Goal: Information Seeking & Learning: Check status

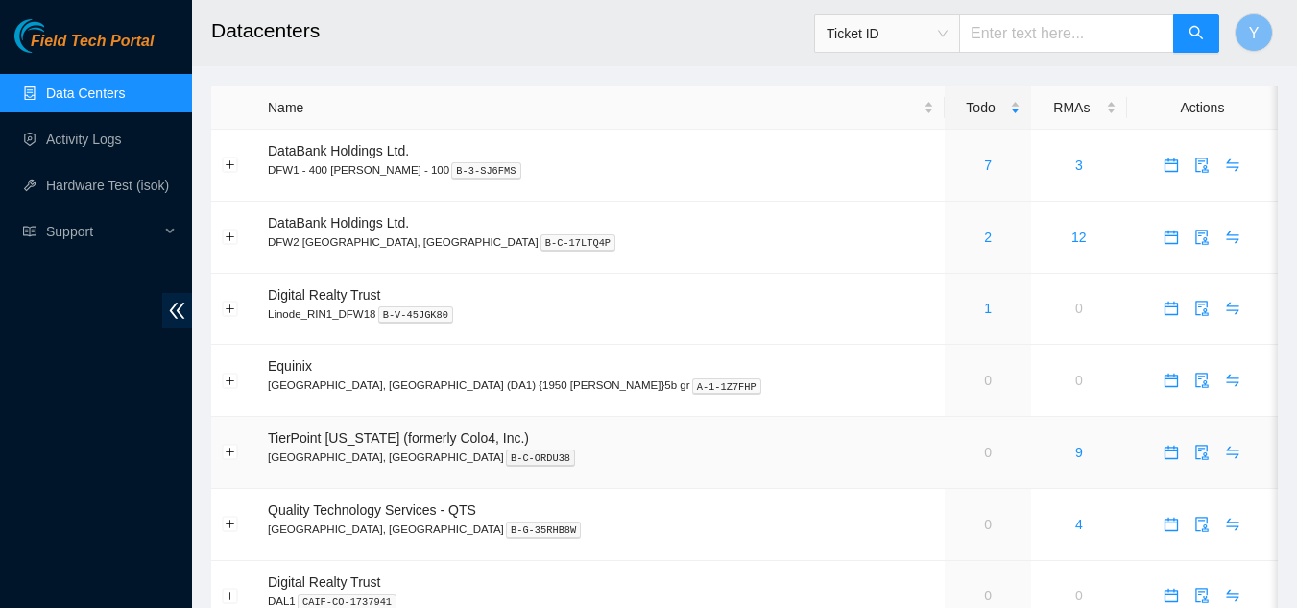
click at [391, 441] on span "TierPoint [US_STATE] (formerly Colo4, Inc.)" at bounding box center [398, 437] width 261 height 15
click at [948, 32] on span "Ticket ID" at bounding box center [887, 33] width 121 height 29
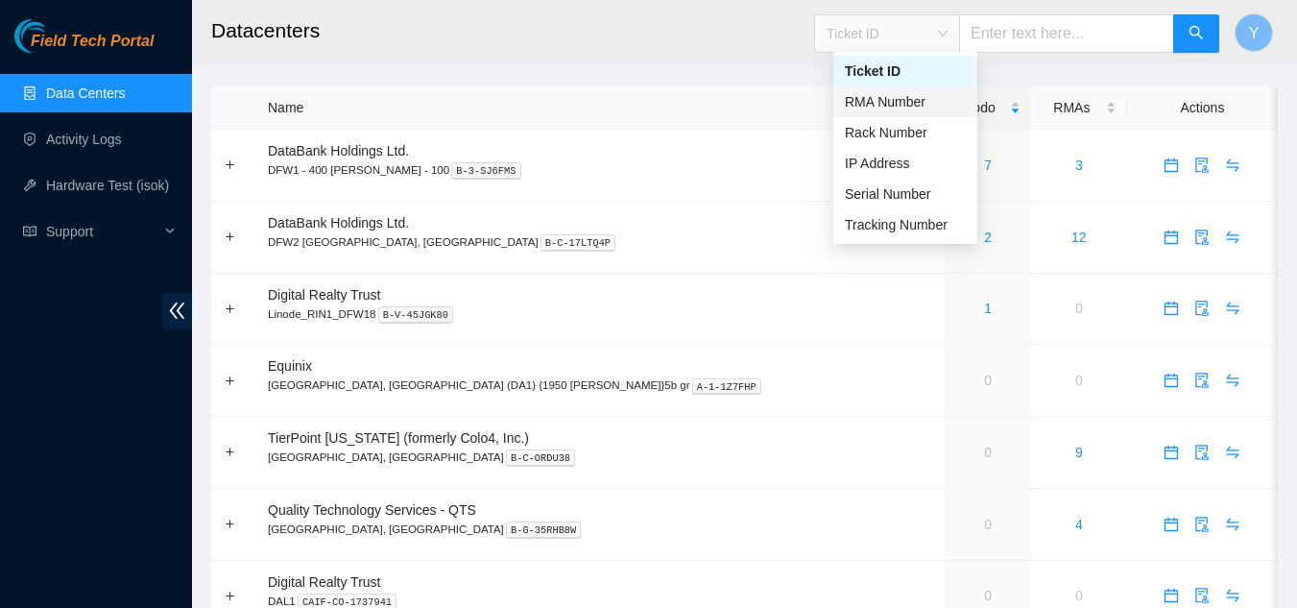
click at [924, 105] on div "RMA Number" at bounding box center [905, 101] width 121 height 21
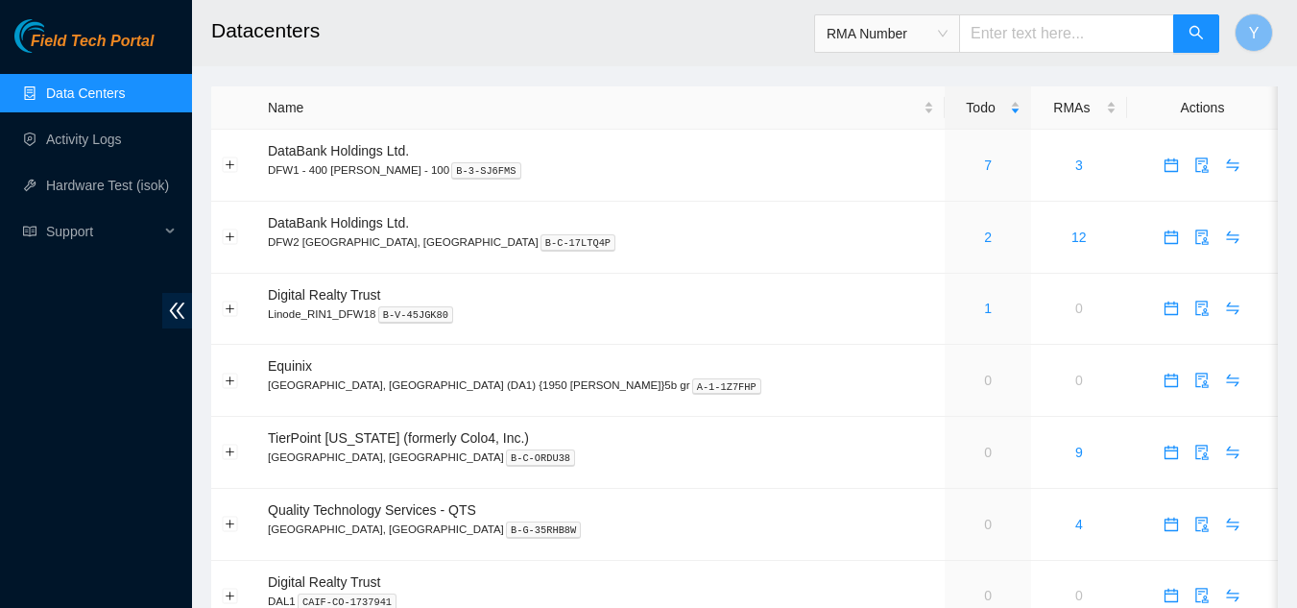
click at [1010, 40] on input "text" at bounding box center [1066, 33] width 215 height 38
paste input "B-W-13BVOCS"
type input "B-W-13BVOCS"
click at [1198, 30] on icon "search" at bounding box center [1196, 32] width 13 height 13
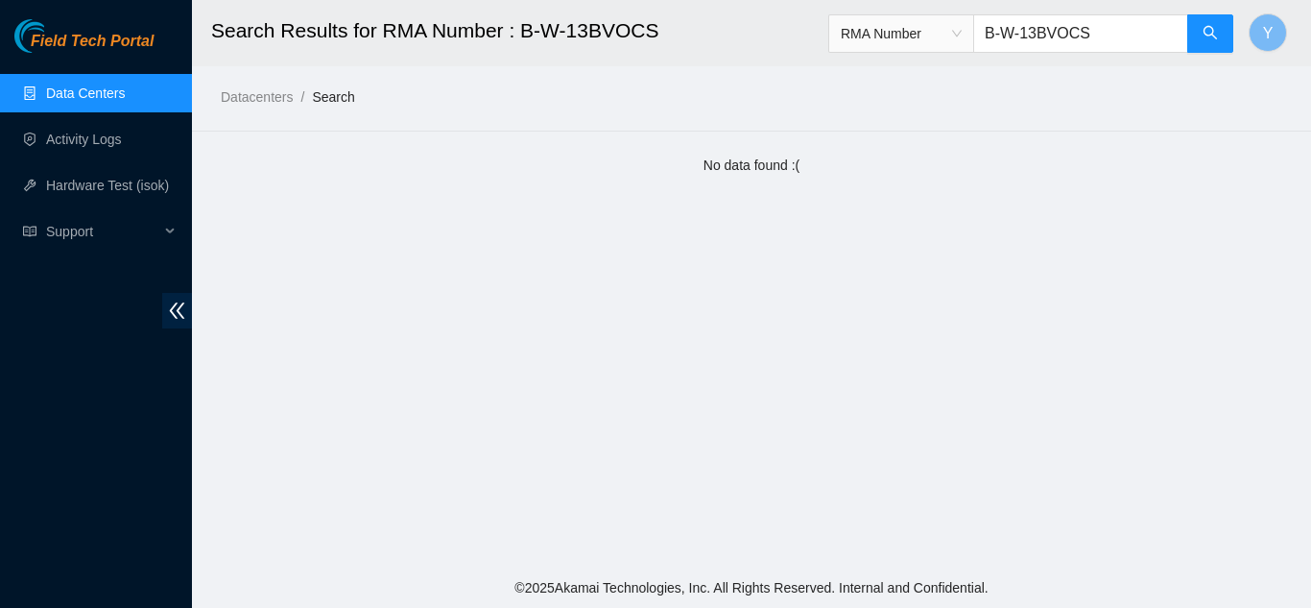
click at [121, 95] on link "Data Centers" at bounding box center [85, 92] width 79 height 15
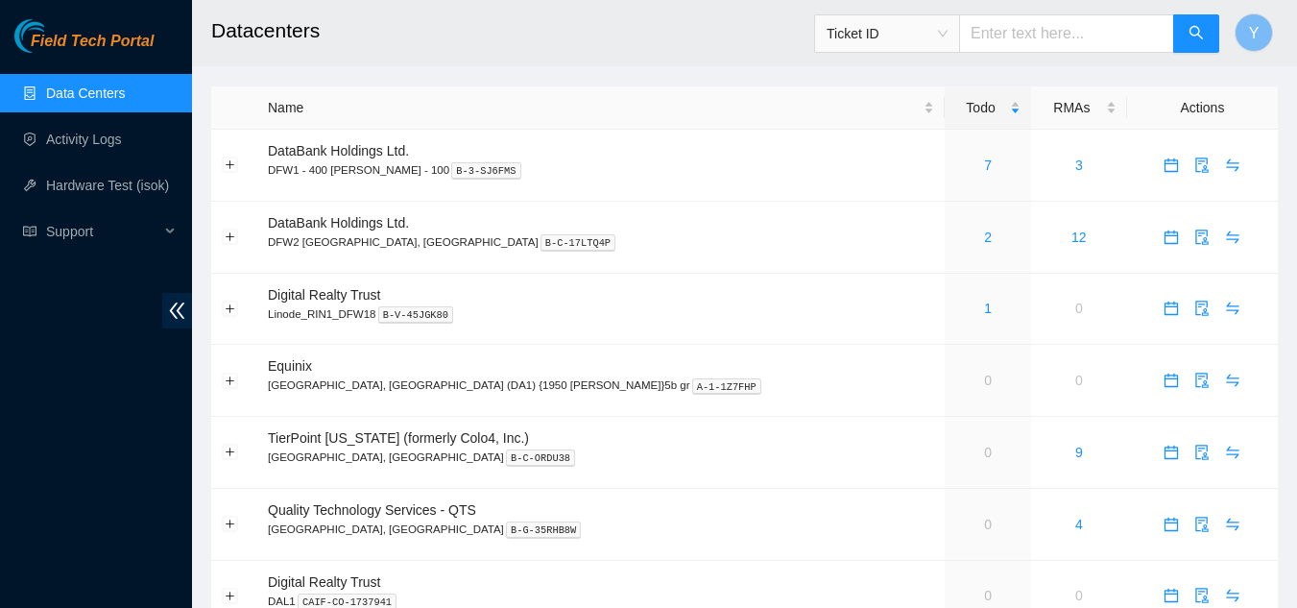
click at [1005, 36] on input "text" at bounding box center [1066, 33] width 215 height 38
paste input "B-W-13BVOCS"
type input "B-W-13BVOCS"
click at [1192, 28] on icon "search" at bounding box center [1196, 32] width 13 height 13
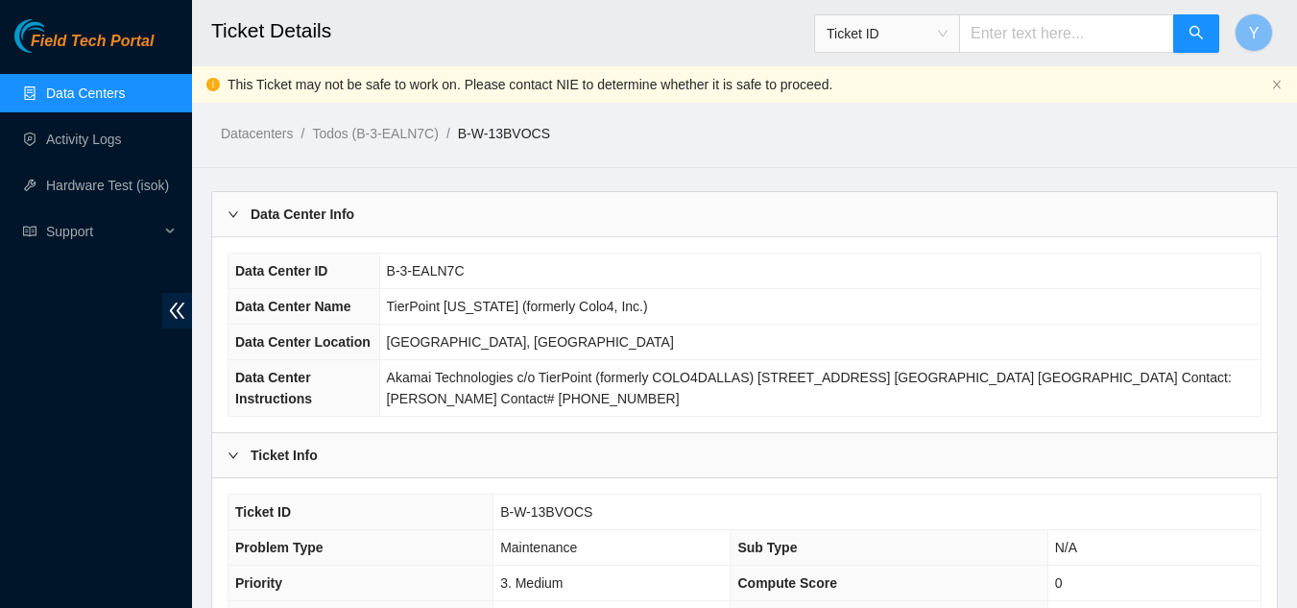
click at [125, 101] on link "Data Centers" at bounding box center [85, 92] width 79 height 15
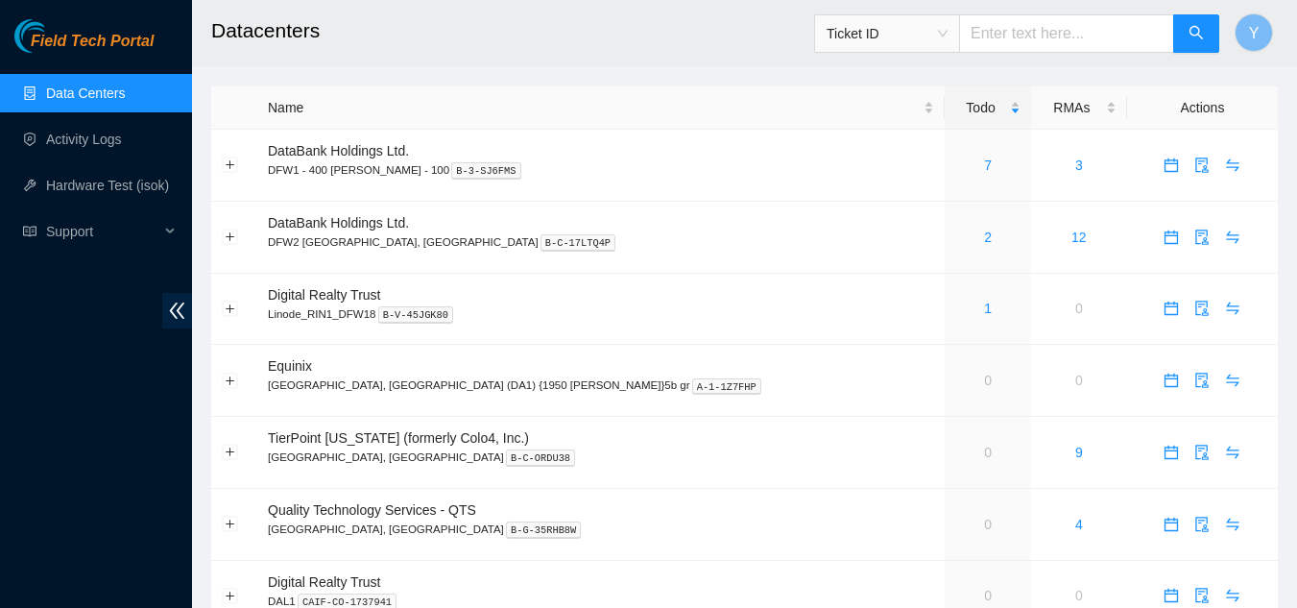
click at [125, 99] on link "Data Centers" at bounding box center [85, 92] width 79 height 15
click at [1075, 454] on link "9" at bounding box center [1079, 452] width 8 height 15
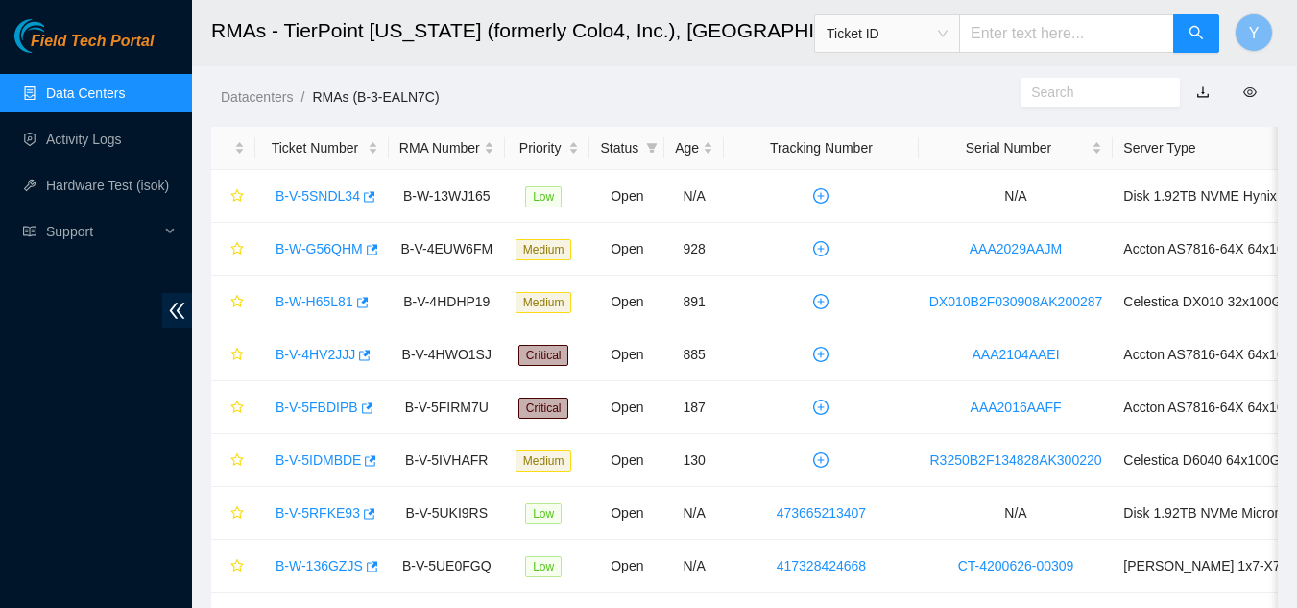
click at [123, 97] on link "Data Centers" at bounding box center [85, 92] width 79 height 15
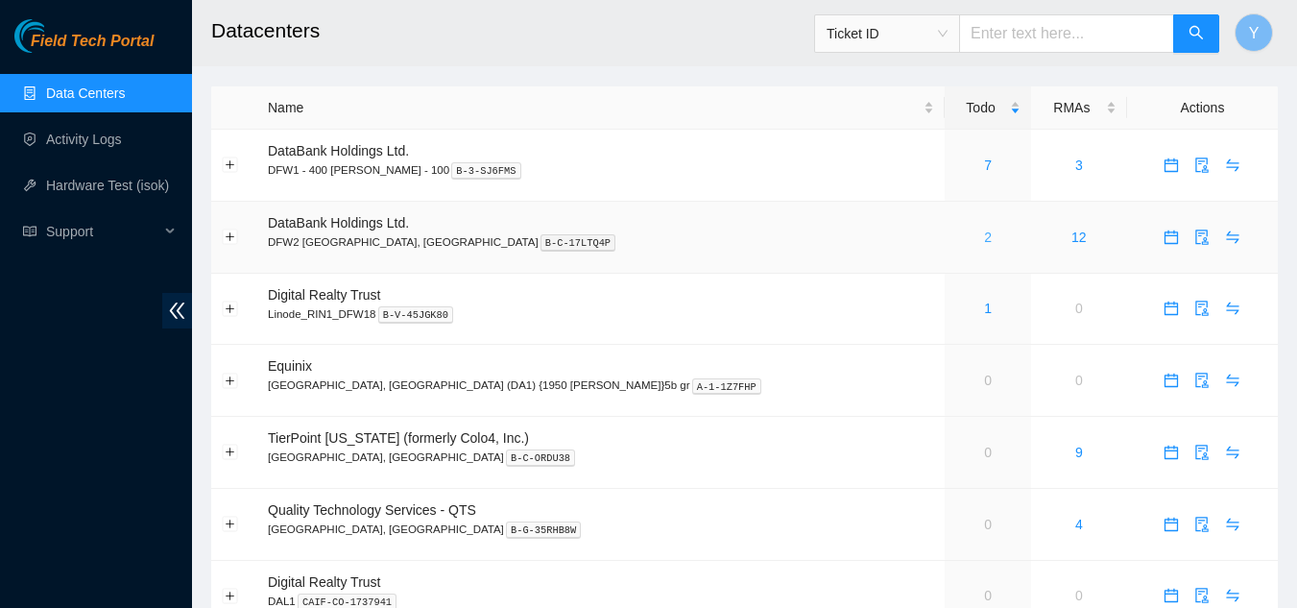
click at [984, 235] on link "2" at bounding box center [988, 236] width 8 height 15
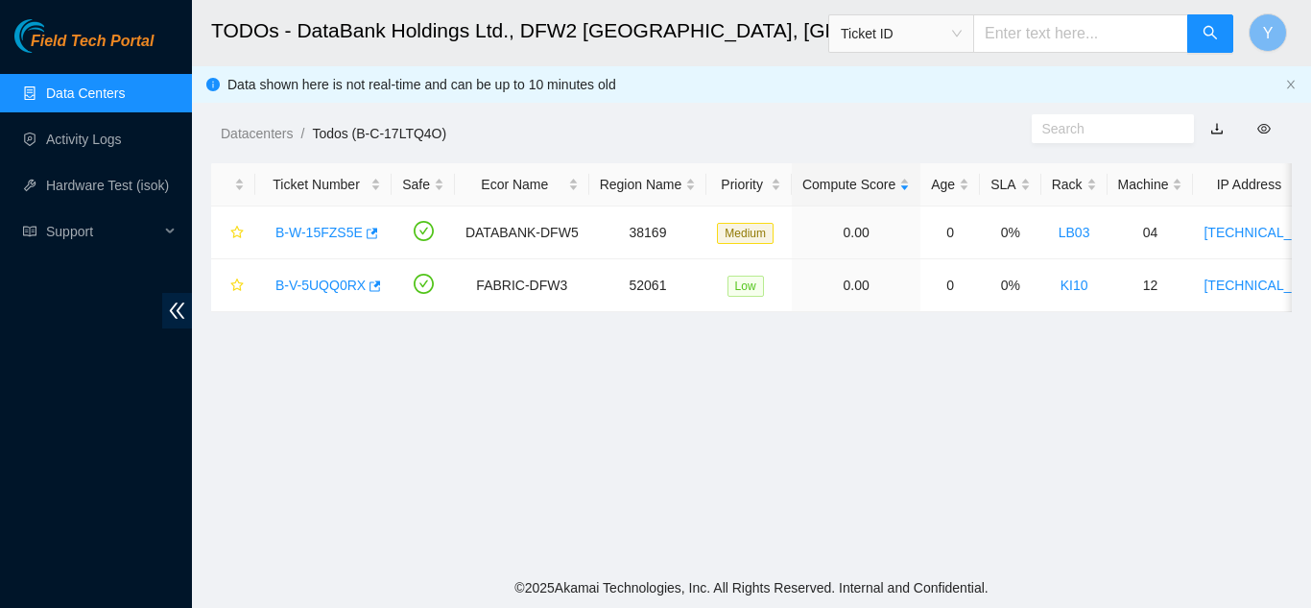
click at [81, 85] on link "Data Centers" at bounding box center [85, 92] width 79 height 15
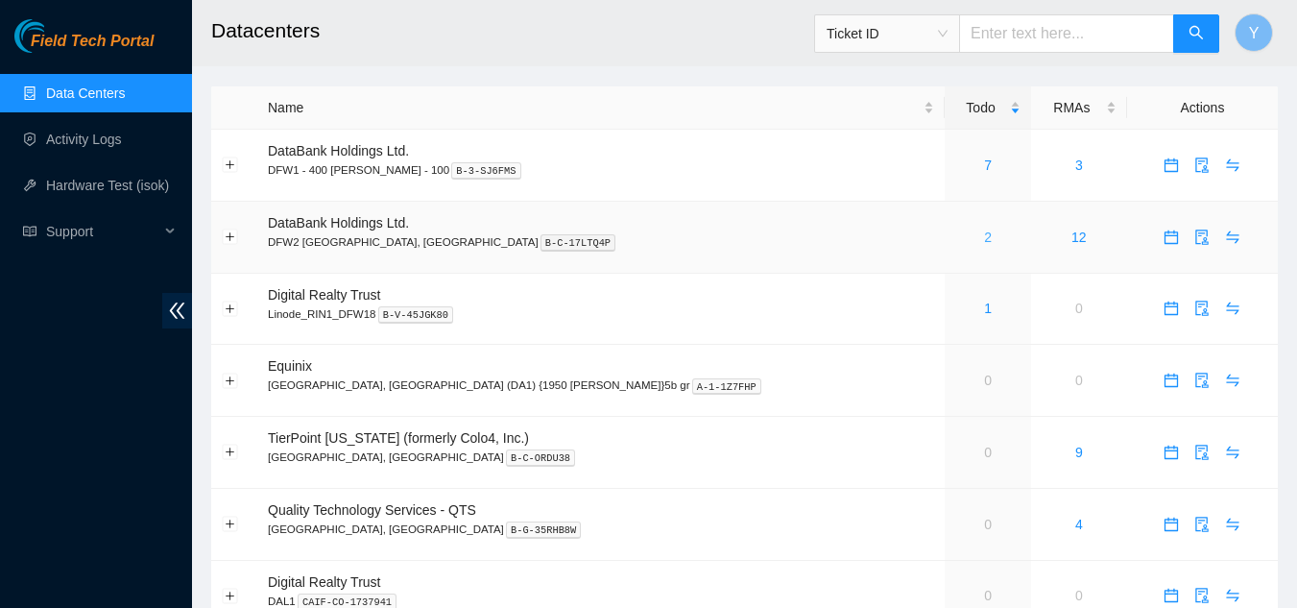
click at [984, 242] on link "2" at bounding box center [988, 236] width 8 height 15
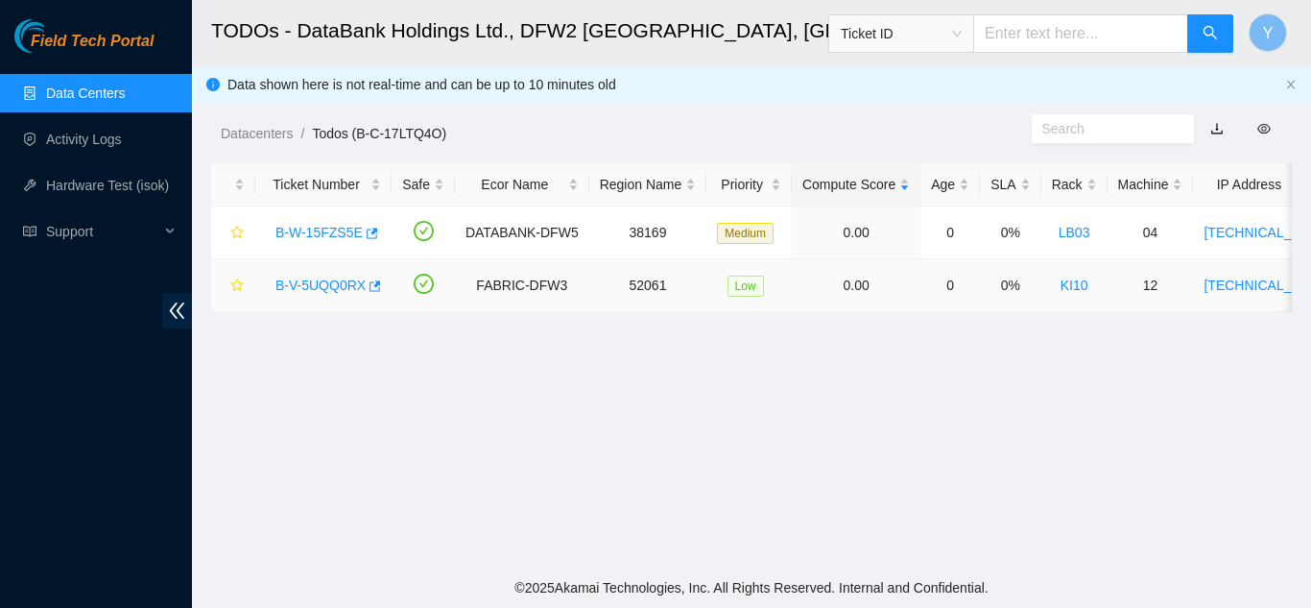
click at [341, 285] on link "B-V-5UQQ0RX" at bounding box center [321, 284] width 90 height 15
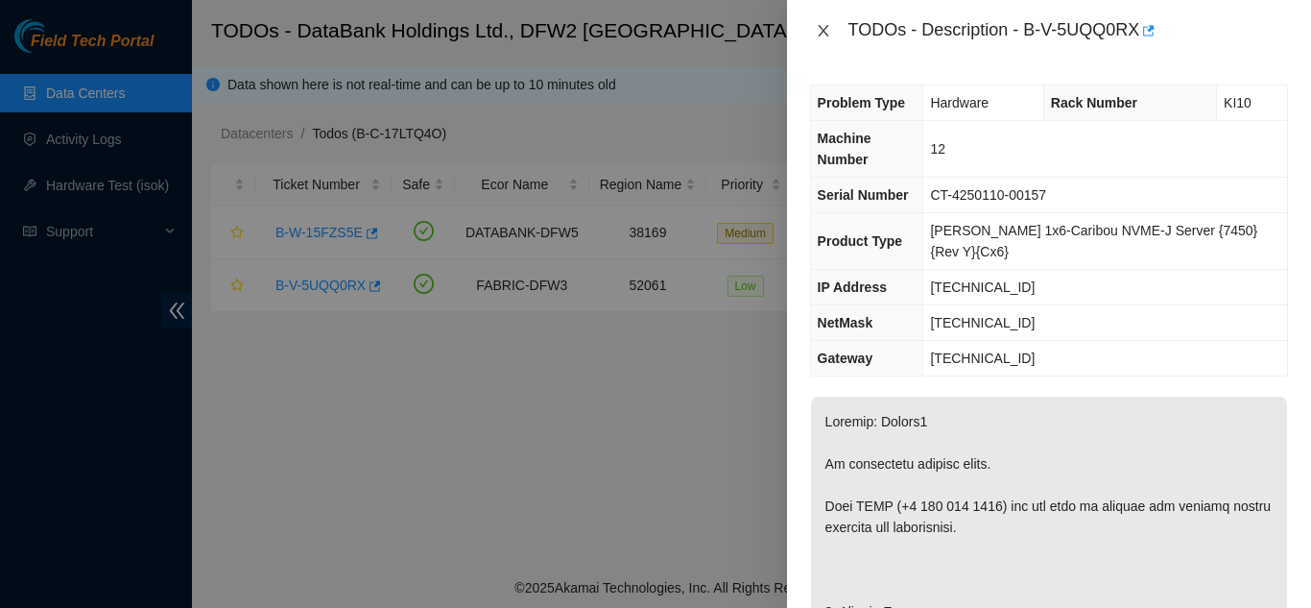
click at [823, 33] on icon "close" at bounding box center [823, 30] width 15 height 15
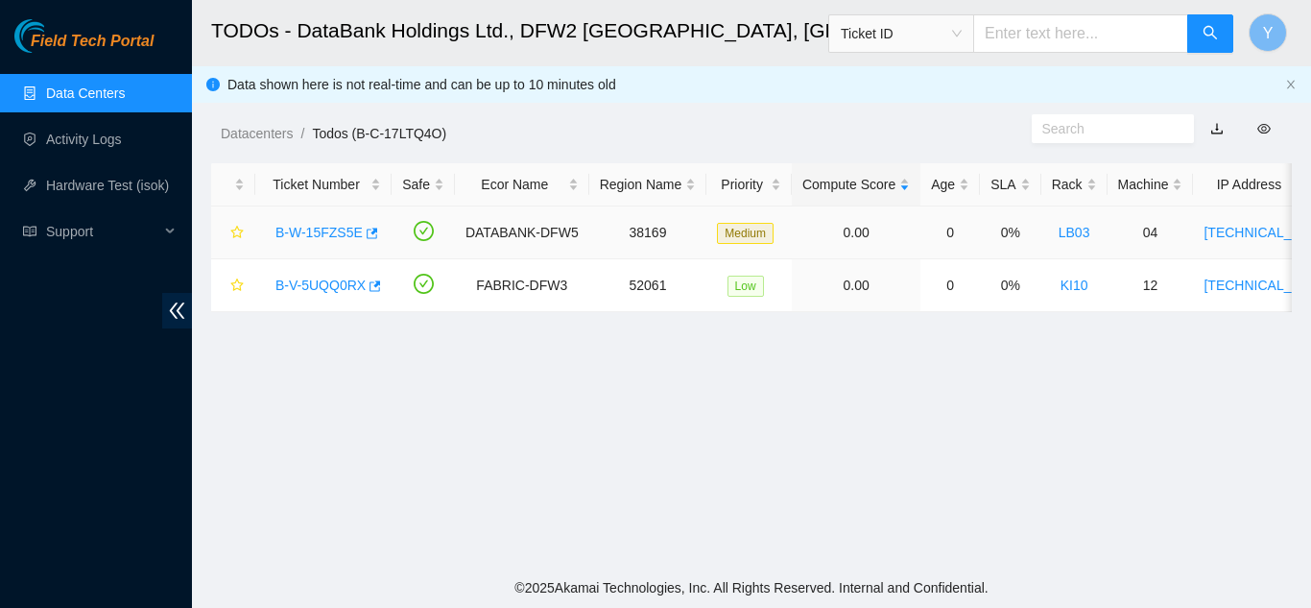
click at [316, 229] on link "B-W-15FZS5E" at bounding box center [319, 232] width 87 height 15
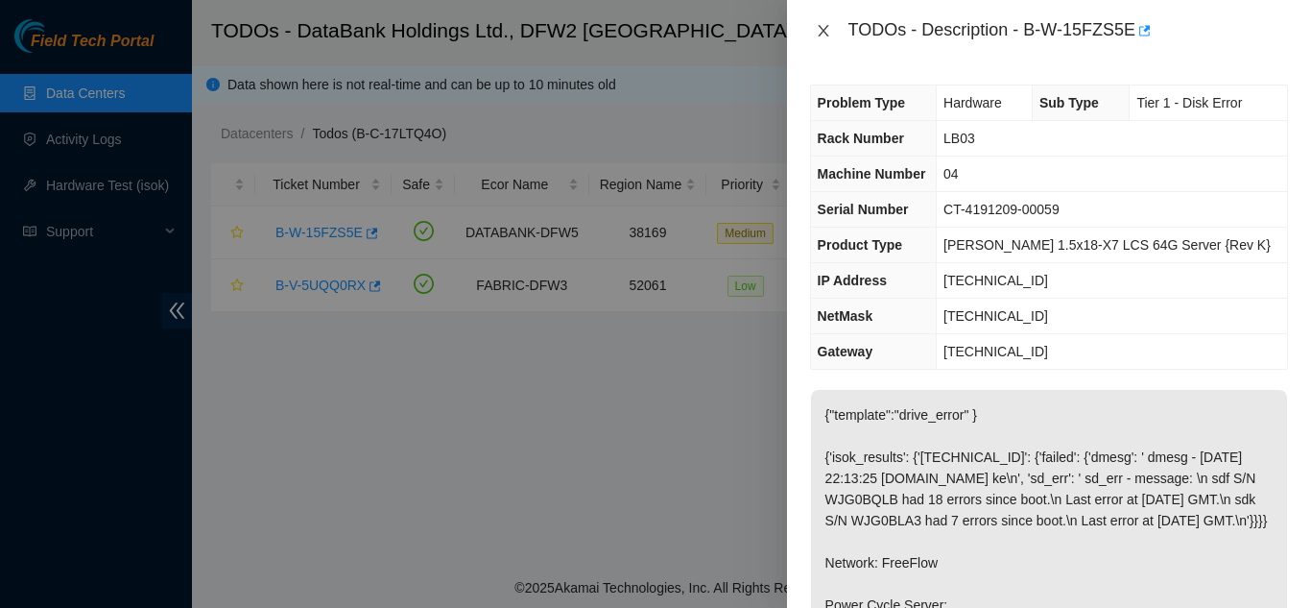
drag, startPoint x: 825, startPoint y: 29, endPoint x: 847, endPoint y: 59, distance: 37.1
click at [827, 31] on icon "close" at bounding box center [823, 30] width 15 height 15
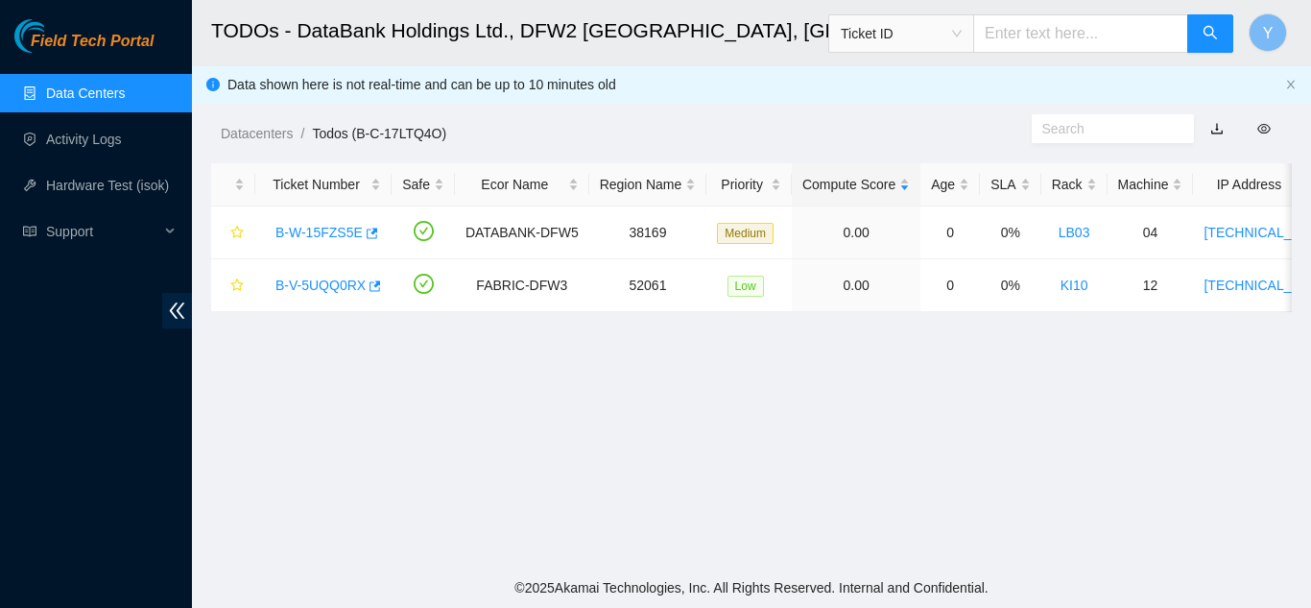
click at [90, 89] on link "Data Centers" at bounding box center [85, 92] width 79 height 15
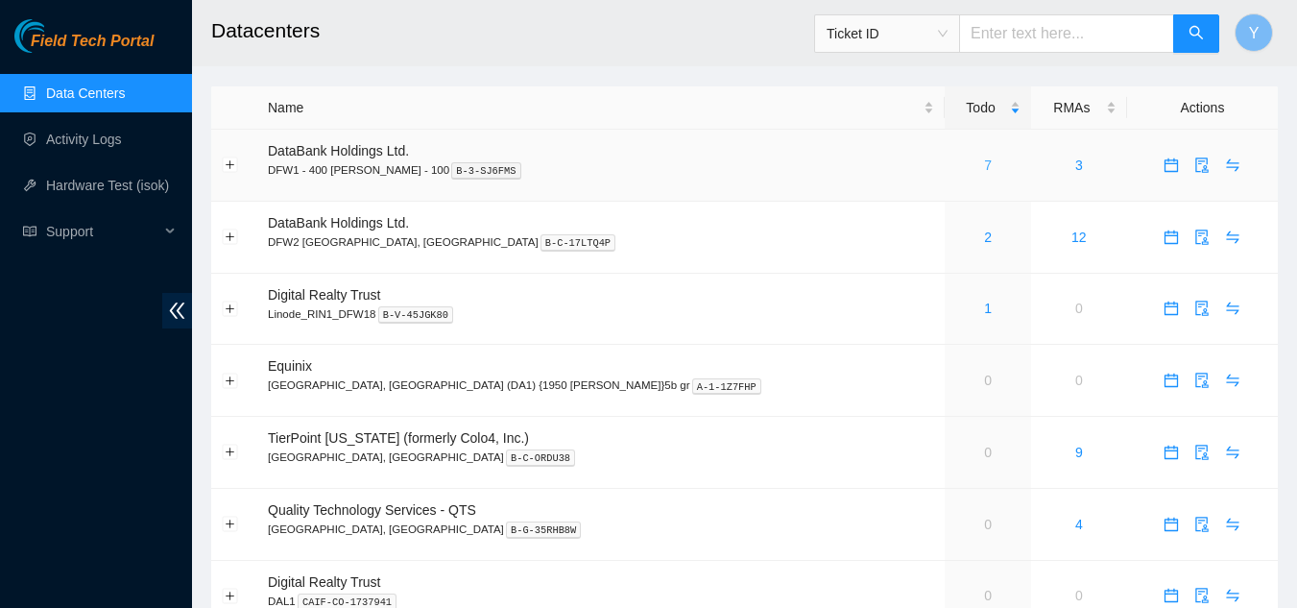
click at [984, 169] on link "7" at bounding box center [988, 164] width 8 height 15
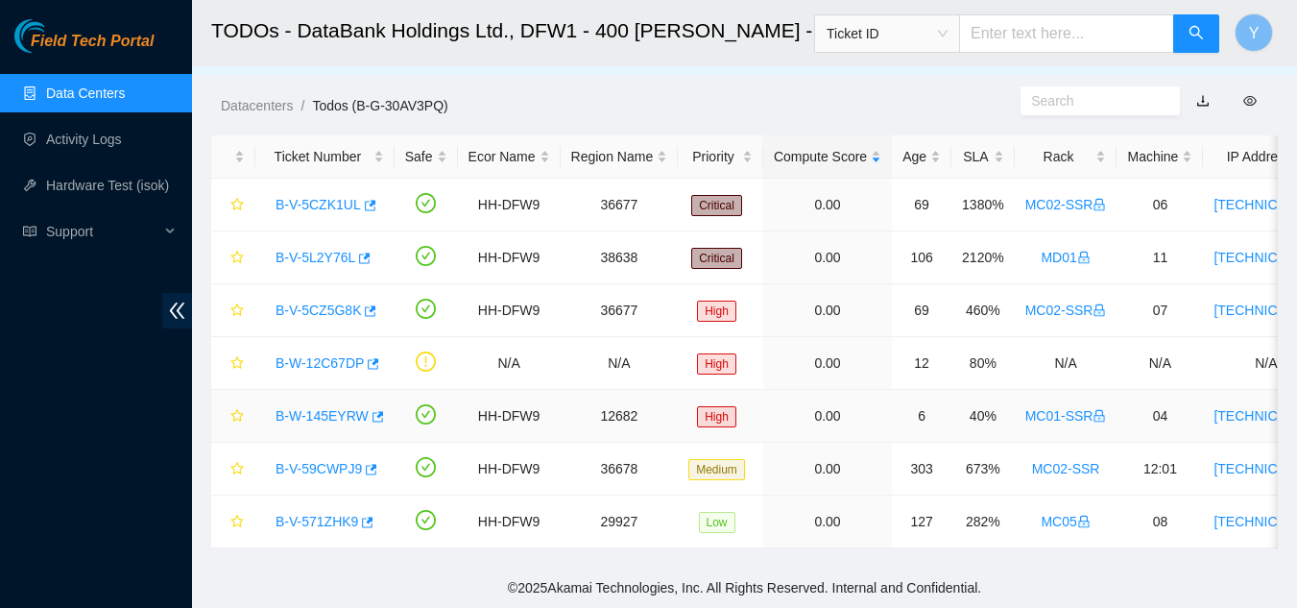
scroll to position [42, 0]
click at [108, 89] on link "Data Centers" at bounding box center [85, 92] width 79 height 15
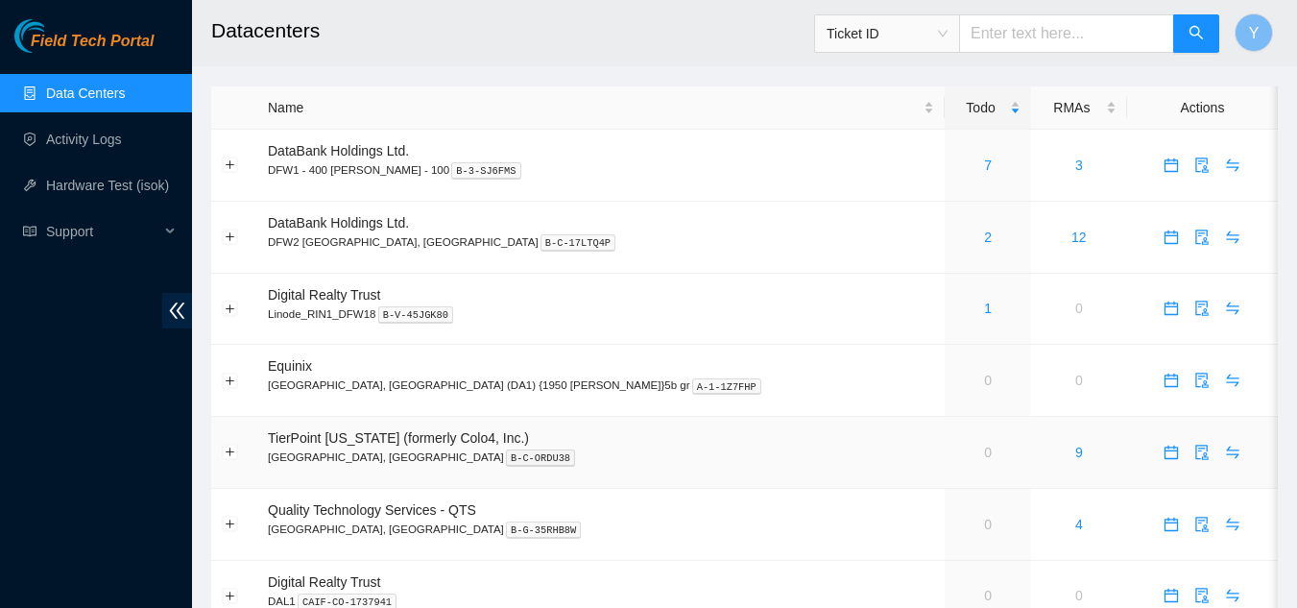
click at [984, 448] on link "0" at bounding box center [988, 452] width 8 height 15
click at [82, 93] on link "Data Centers" at bounding box center [85, 92] width 79 height 15
click at [945, 461] on td "0" at bounding box center [988, 453] width 86 height 72
click at [421, 443] on span "TierPoint [US_STATE] (formerly Colo4, Inc.)" at bounding box center [398, 437] width 261 height 15
click at [386, 436] on span "TierPoint [US_STATE] (formerly Colo4, Inc.)" at bounding box center [398, 437] width 261 height 15
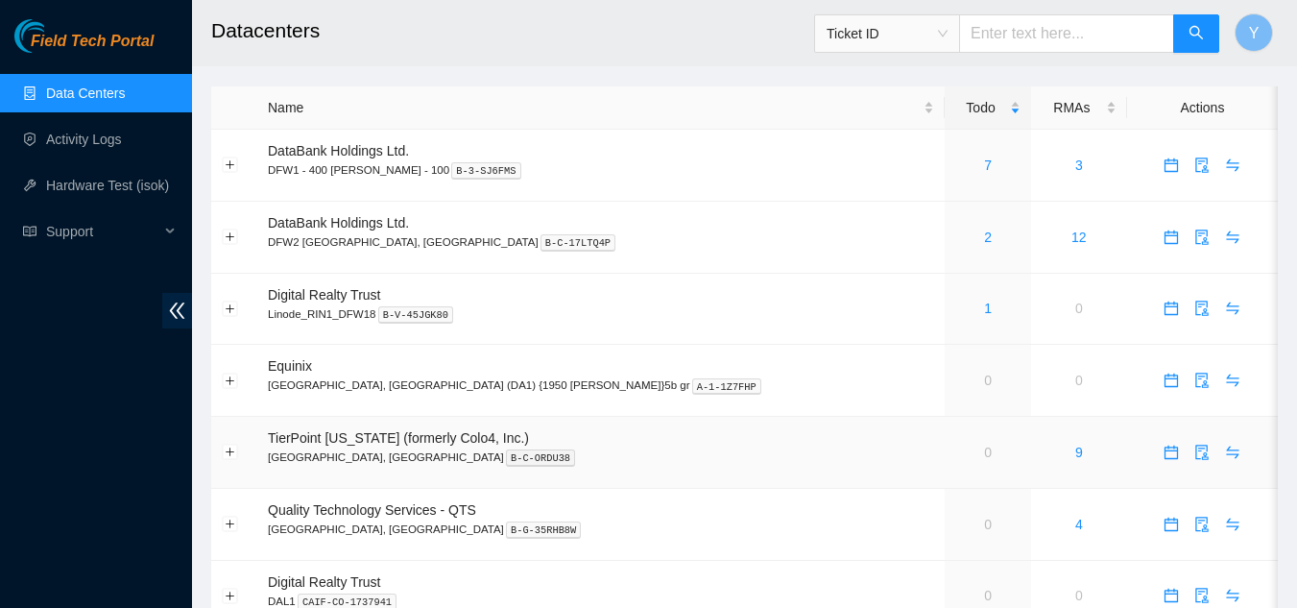
click at [329, 441] on span "TierPoint [US_STATE] (formerly Colo4, Inc.)" at bounding box center [398, 437] width 261 height 15
click at [792, 110] on div "Name" at bounding box center [601, 107] width 666 height 21
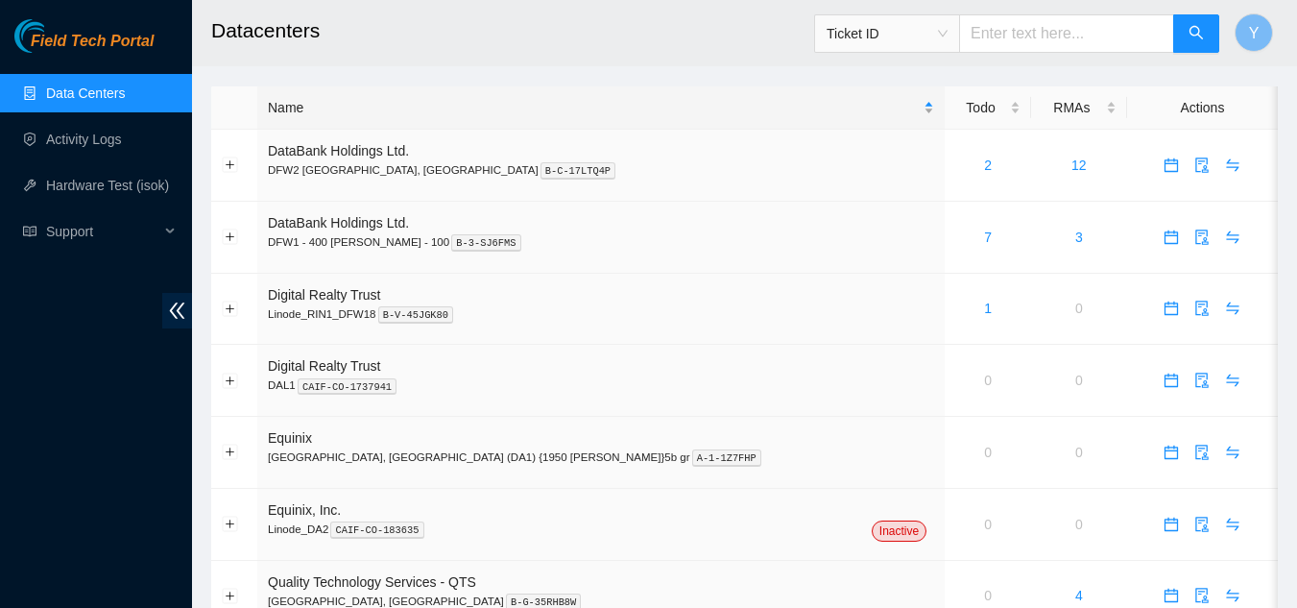
click at [792, 110] on div "Name" at bounding box center [601, 107] width 666 height 21
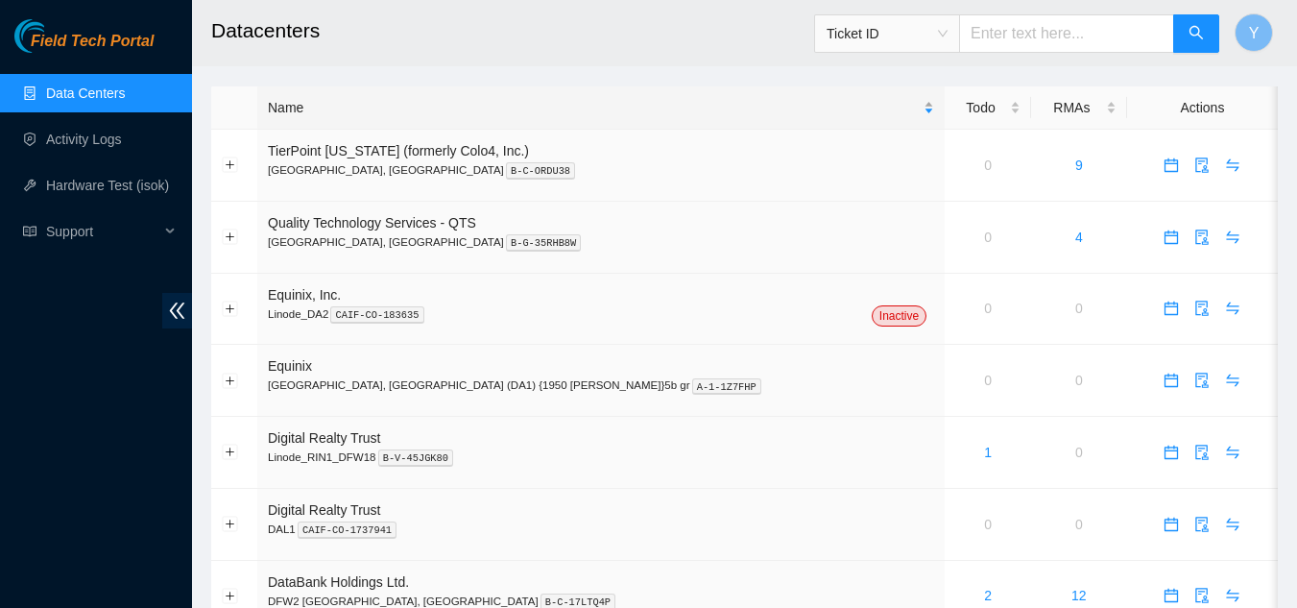
click at [793, 110] on div "Name" at bounding box center [601, 107] width 666 height 21
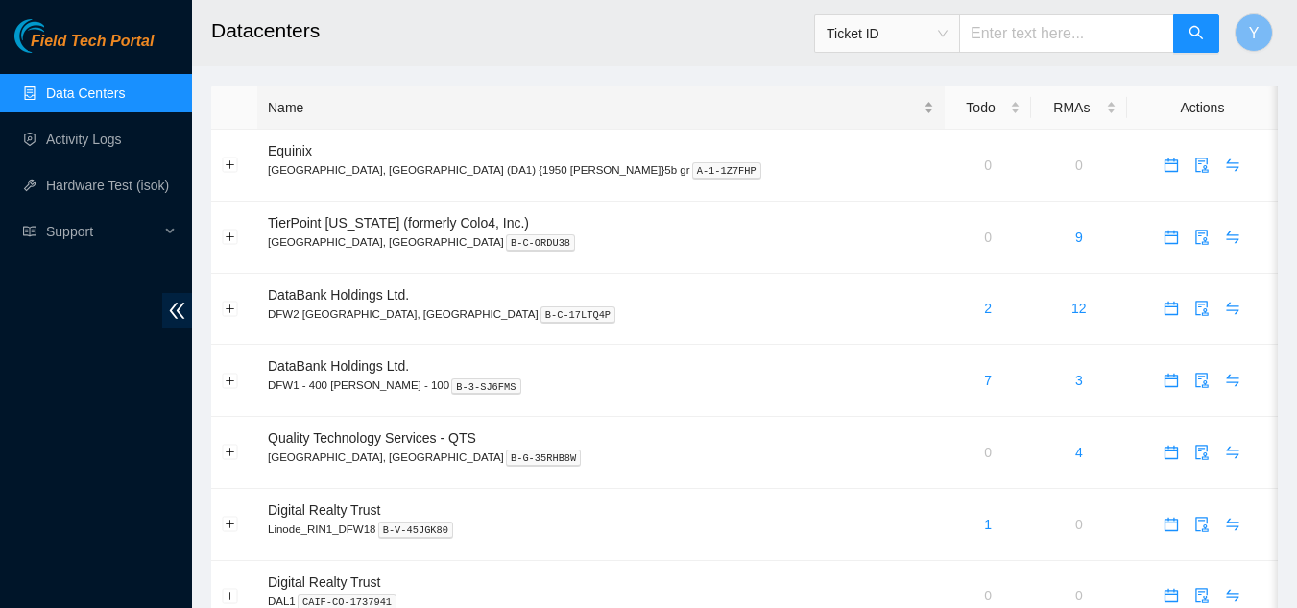
click at [793, 110] on div "Name" at bounding box center [601, 107] width 666 height 21
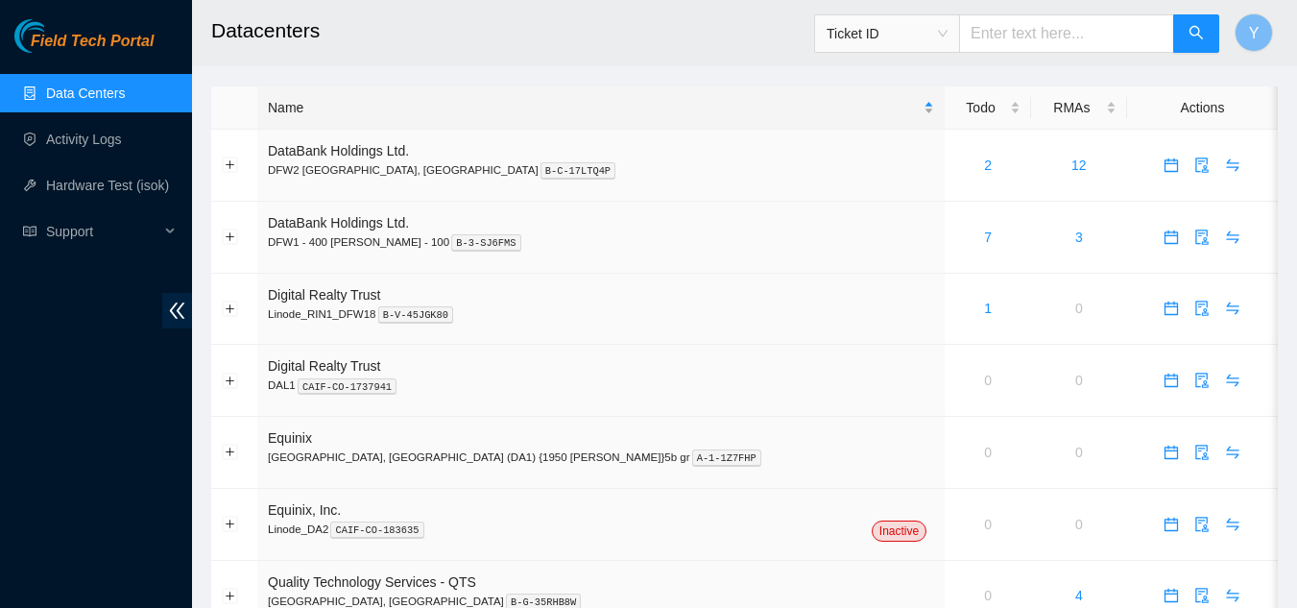
click at [794, 111] on div "Name" at bounding box center [601, 107] width 666 height 21
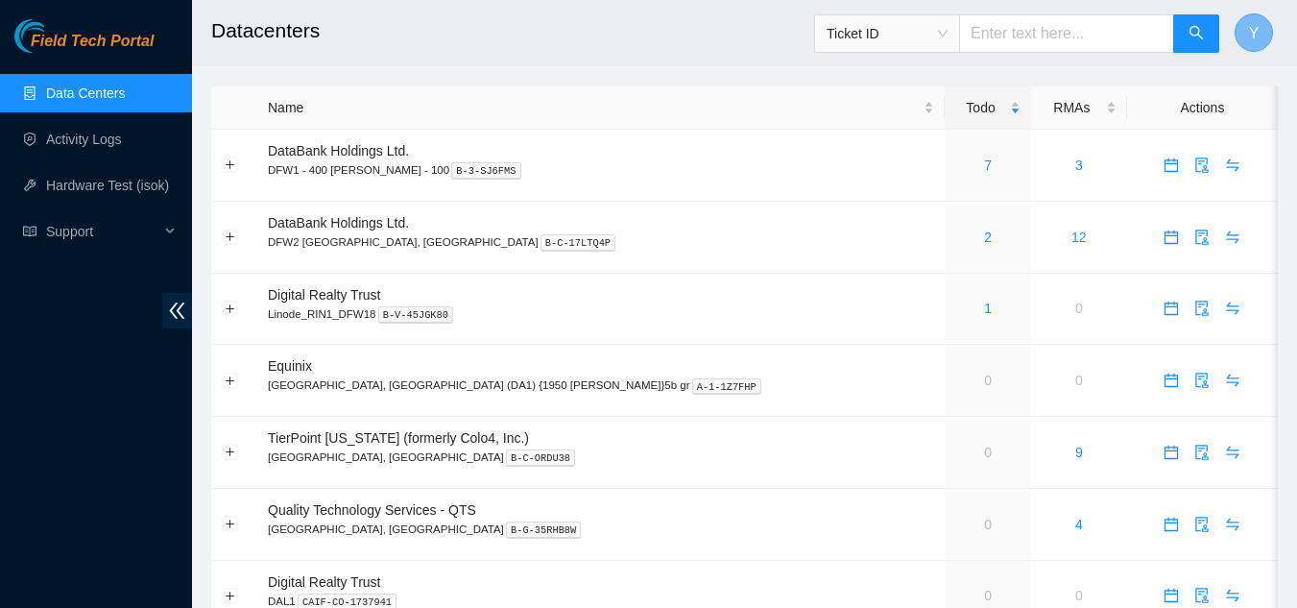
click at [1258, 41] on span "Y" at bounding box center [1254, 33] width 11 height 24
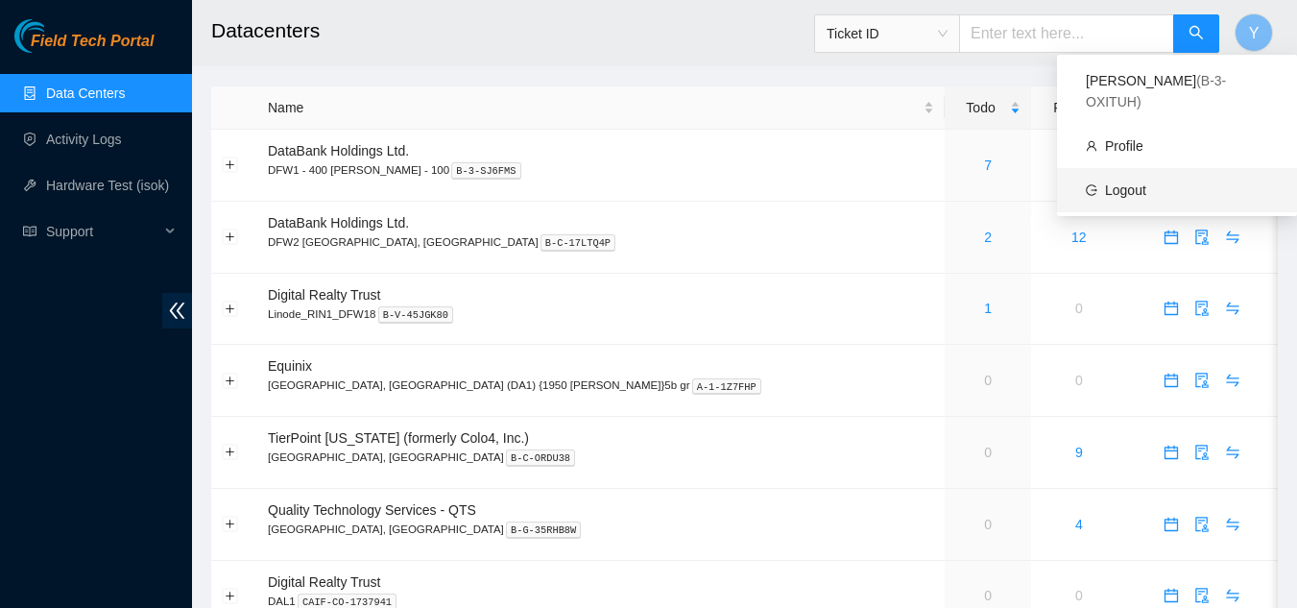
click at [1146, 182] on link "Logout" at bounding box center [1125, 189] width 41 height 15
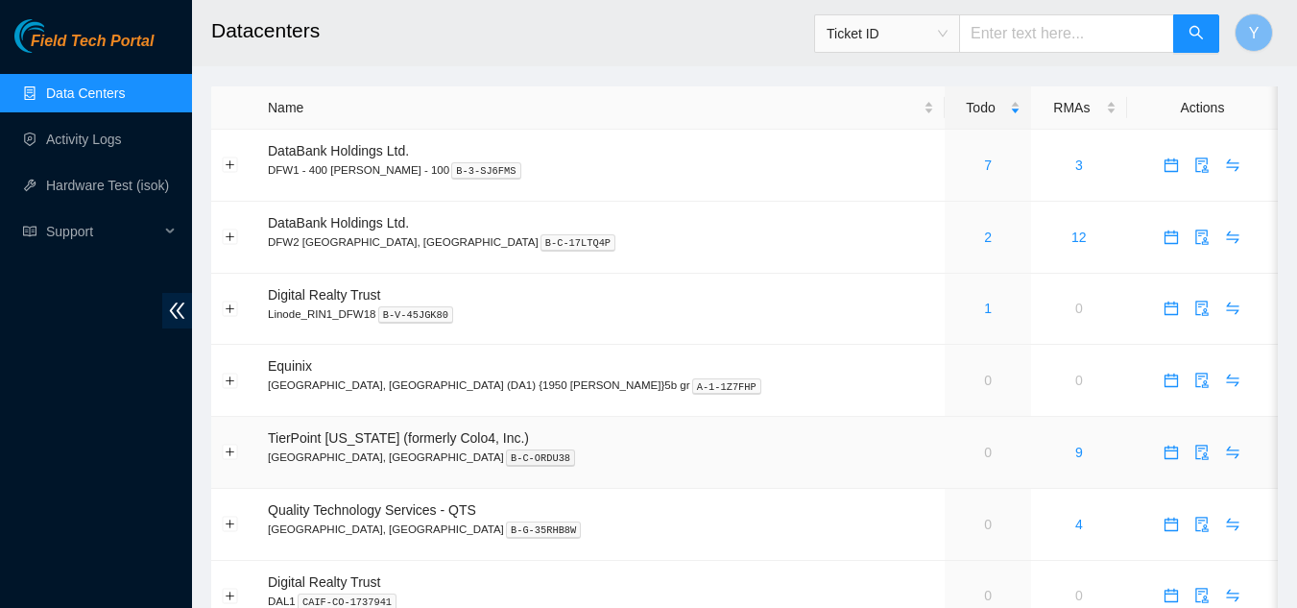
click at [286, 442] on span "TierPoint Texas (formerly Colo4, Inc.)" at bounding box center [398, 437] width 261 height 15
click at [984, 453] on link "0" at bounding box center [988, 452] width 8 height 15
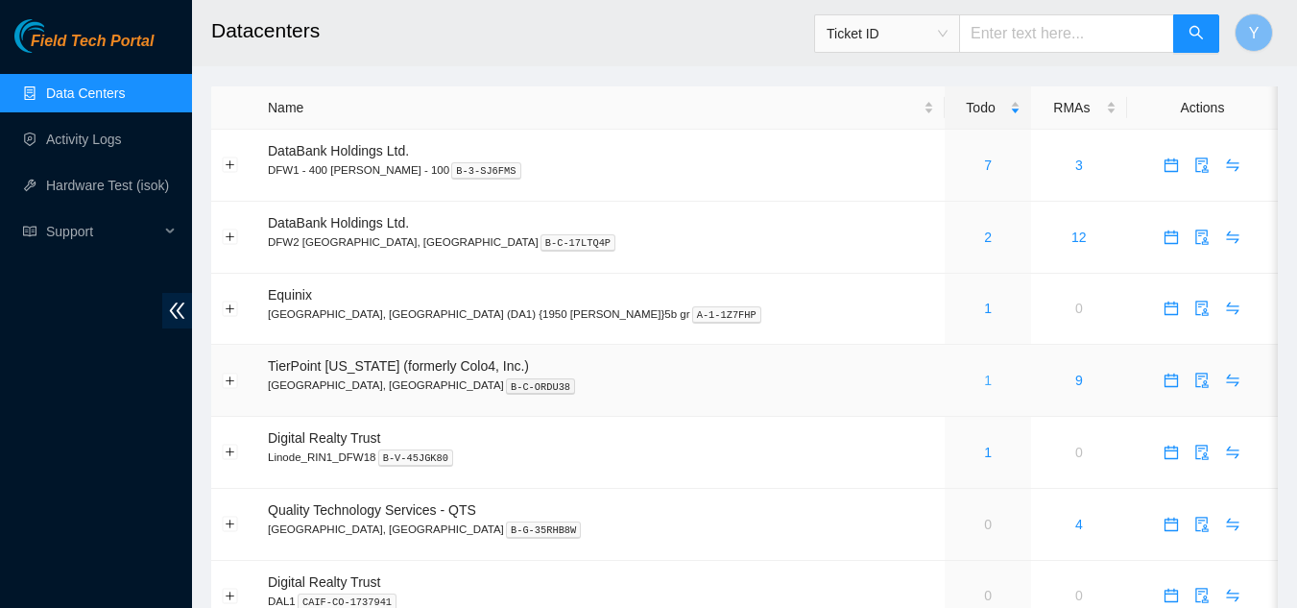
click at [984, 379] on link "1" at bounding box center [988, 380] width 8 height 15
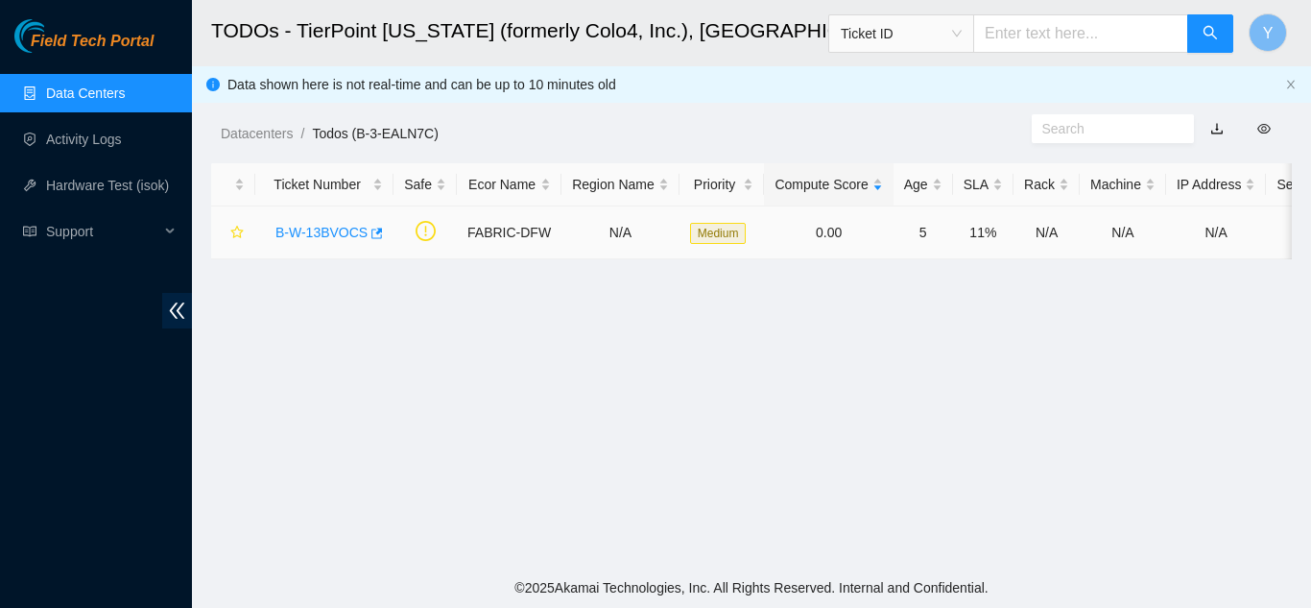
click at [327, 228] on link "B-W-13BVOCS" at bounding box center [322, 232] width 92 height 15
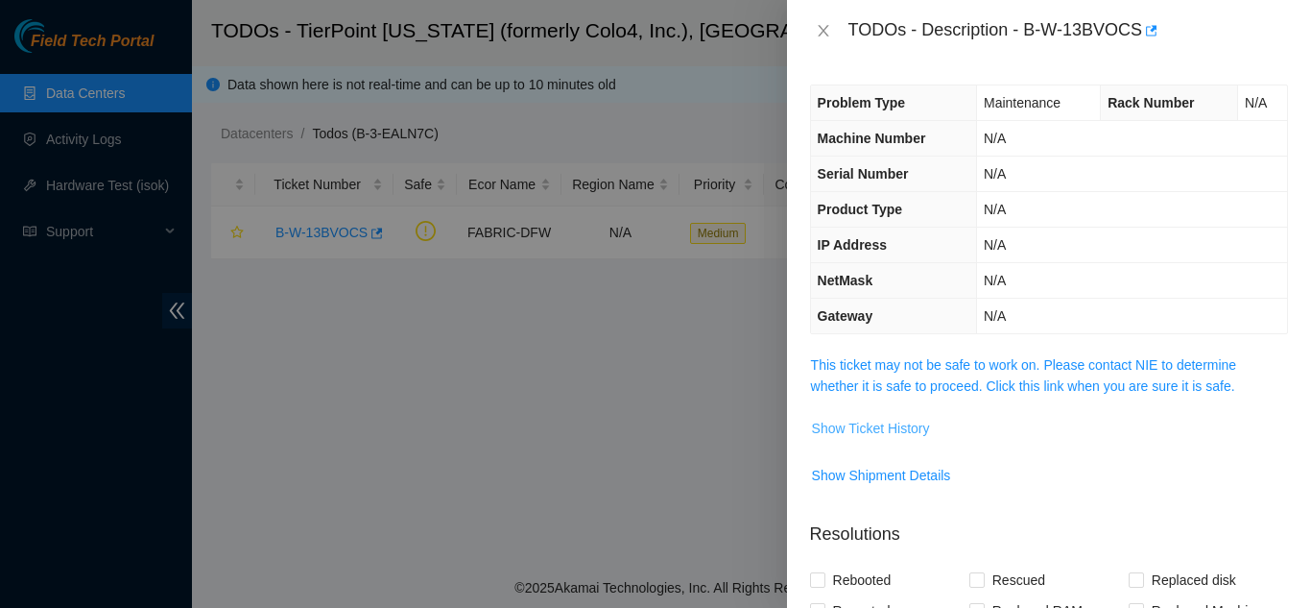
click at [874, 428] on span "Show Ticket History" at bounding box center [871, 428] width 118 height 21
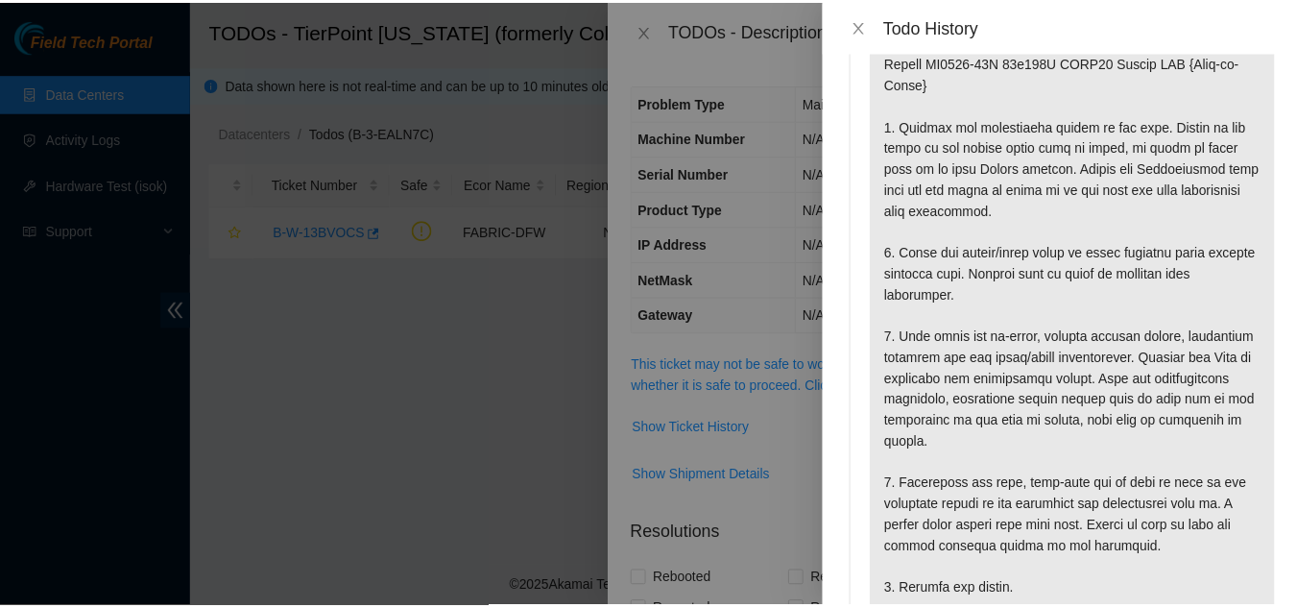
scroll to position [576, 0]
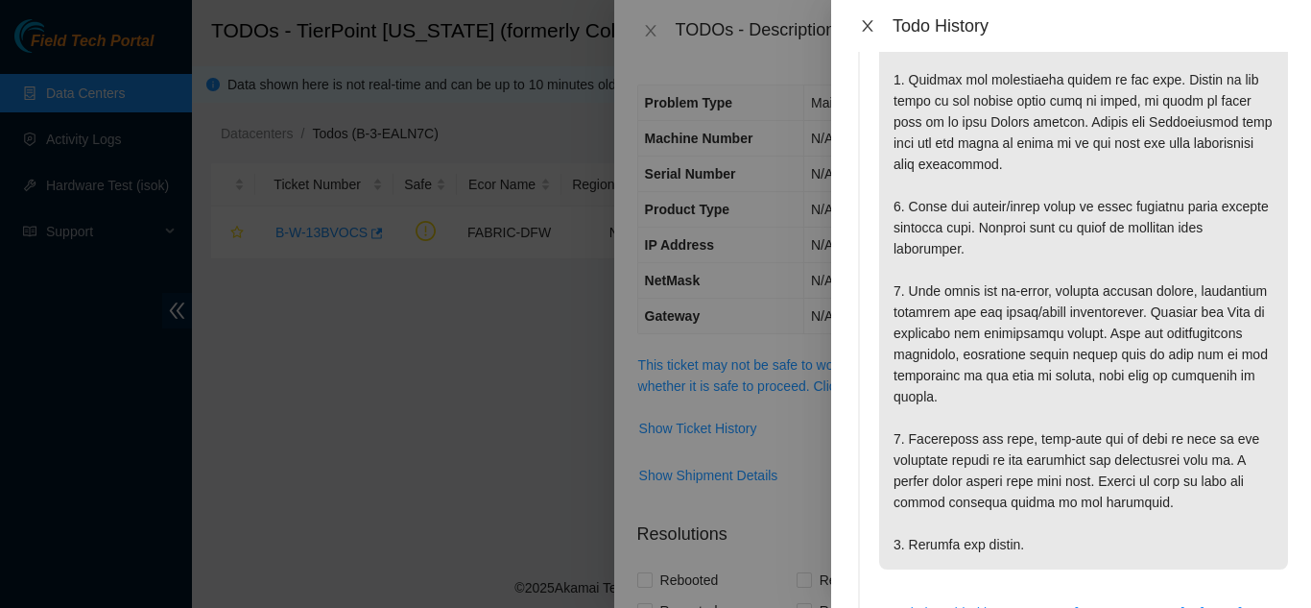
click at [869, 23] on icon "close" at bounding box center [867, 25] width 15 height 15
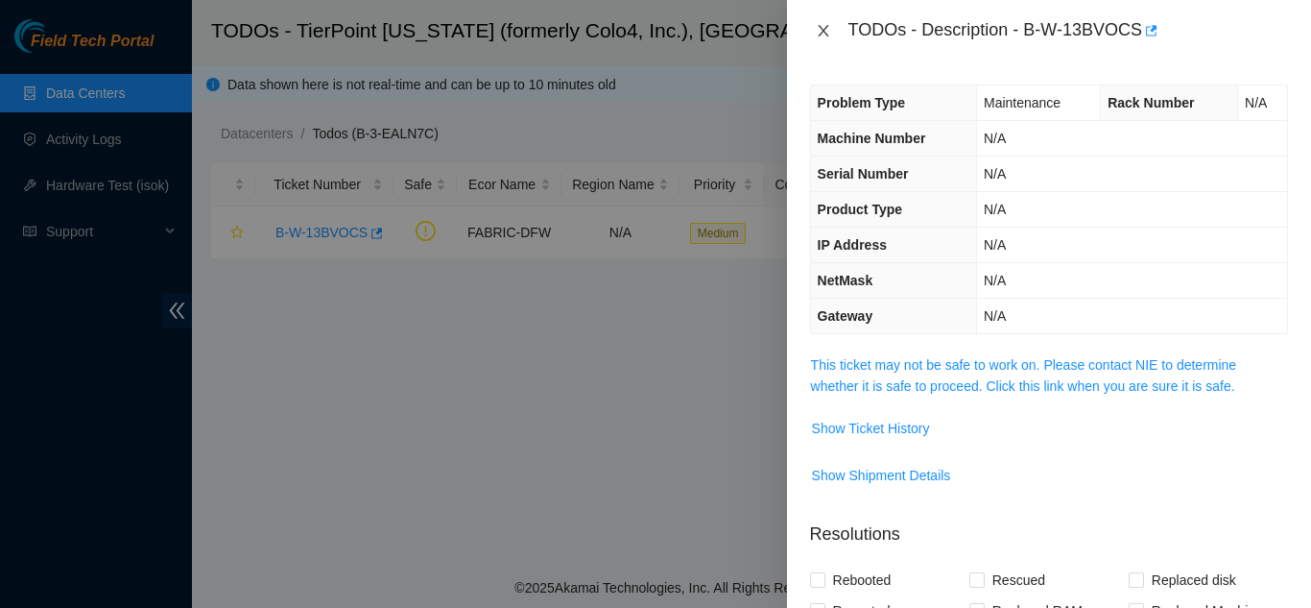
click at [822, 35] on icon "close" at bounding box center [823, 30] width 15 height 15
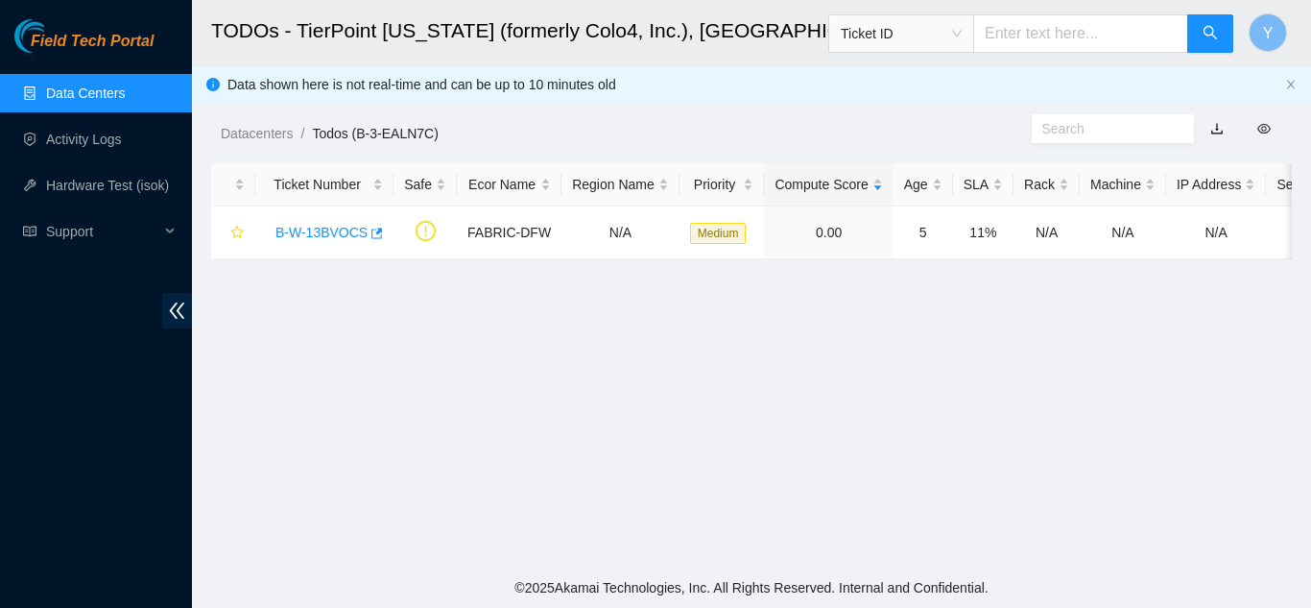
click at [108, 94] on link "Data Centers" at bounding box center [85, 92] width 79 height 15
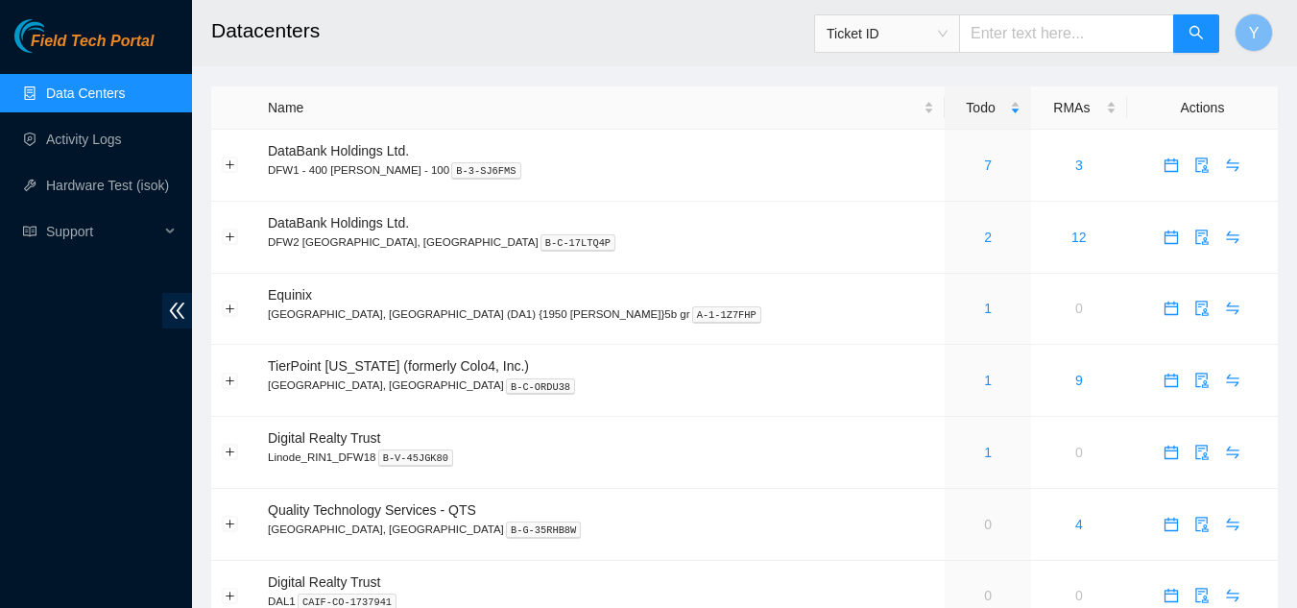
click at [102, 91] on link "Data Centers" at bounding box center [85, 92] width 79 height 15
click at [984, 162] on link "7" at bounding box center [988, 164] width 8 height 15
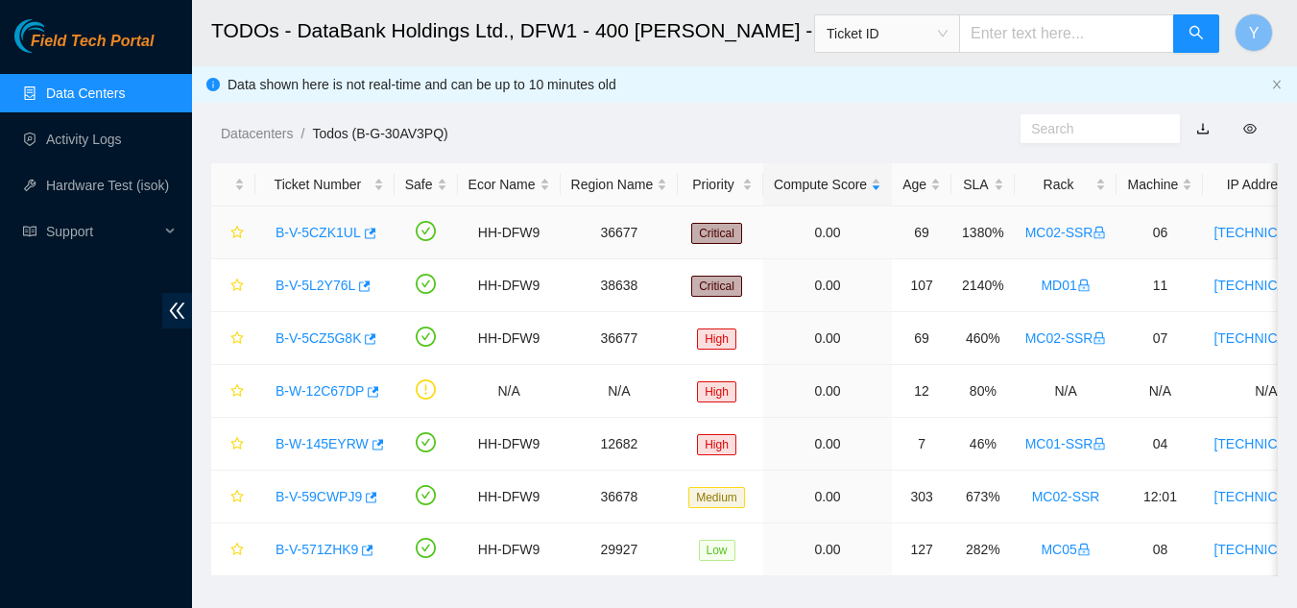
click at [310, 230] on link "B-V-5CZK1UL" at bounding box center [318, 232] width 85 height 15
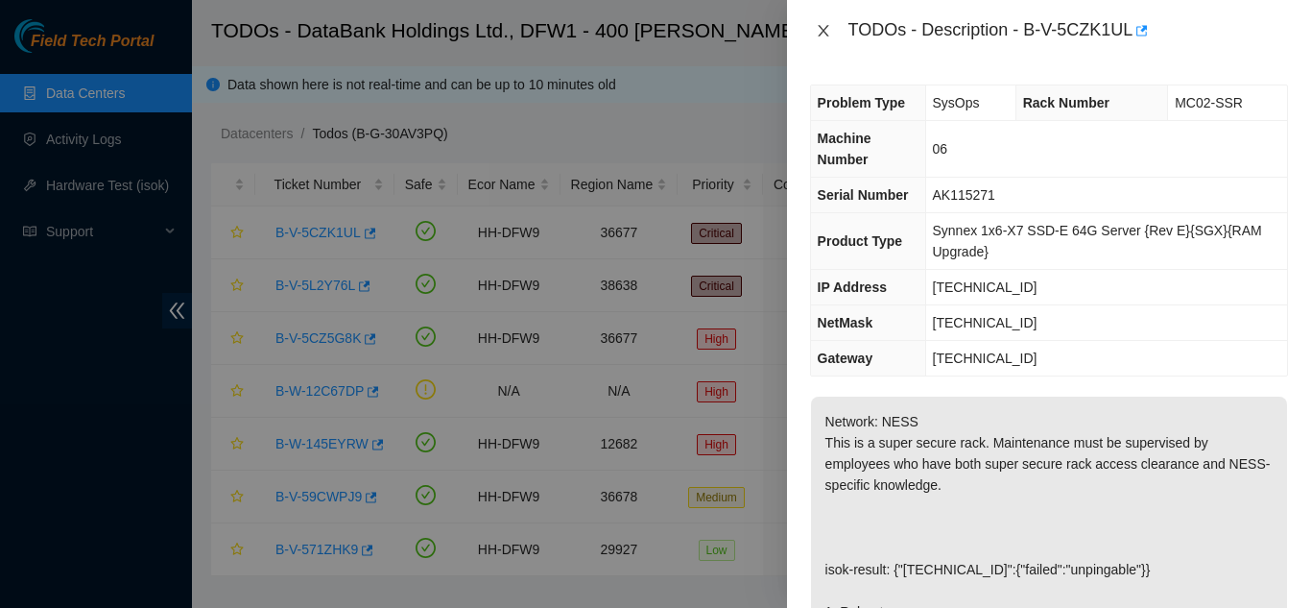
click at [824, 32] on icon "close" at bounding box center [823, 31] width 11 height 12
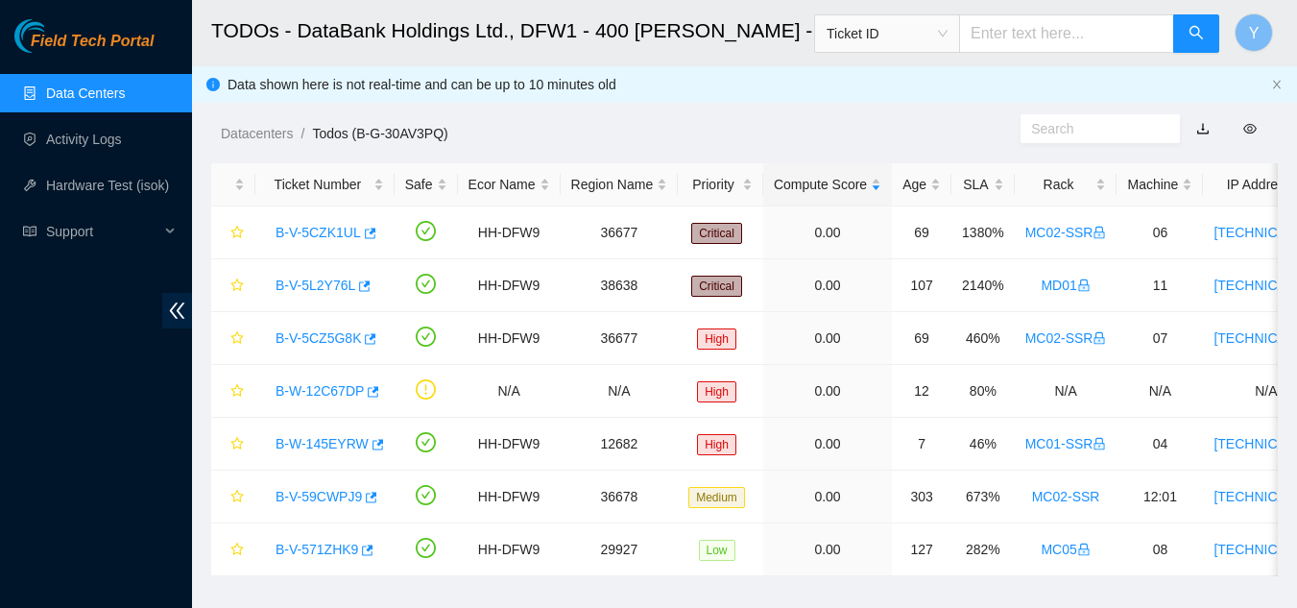
click at [122, 97] on link "Data Centers" at bounding box center [85, 92] width 79 height 15
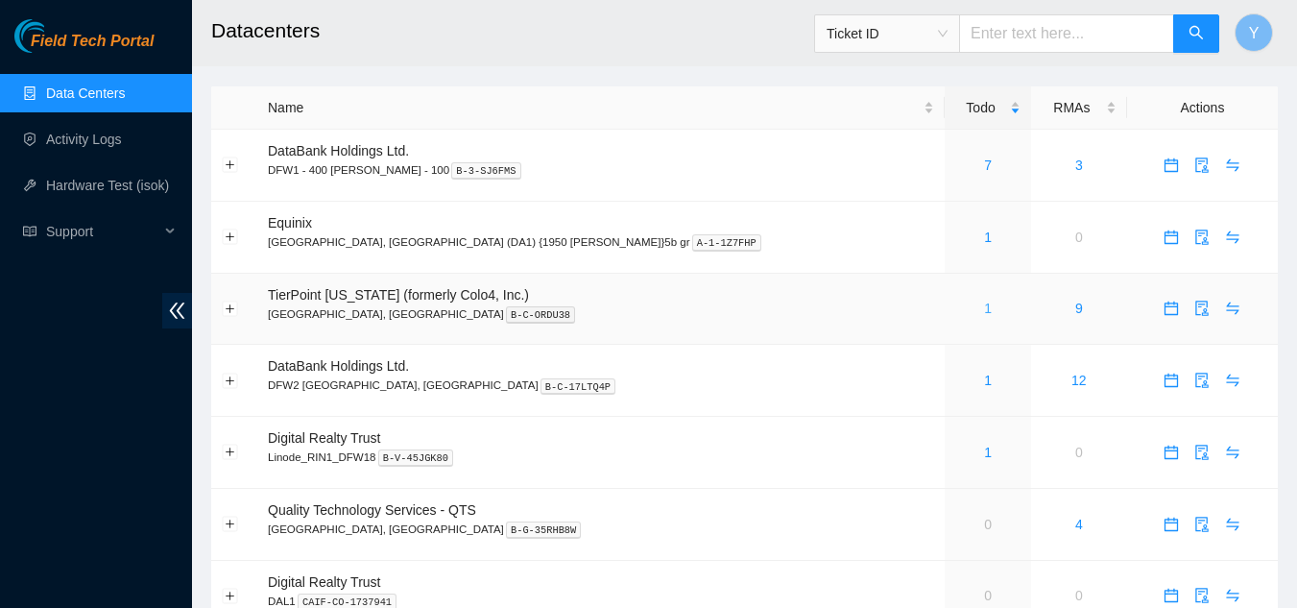
click at [984, 310] on link "1" at bounding box center [988, 307] width 8 height 15
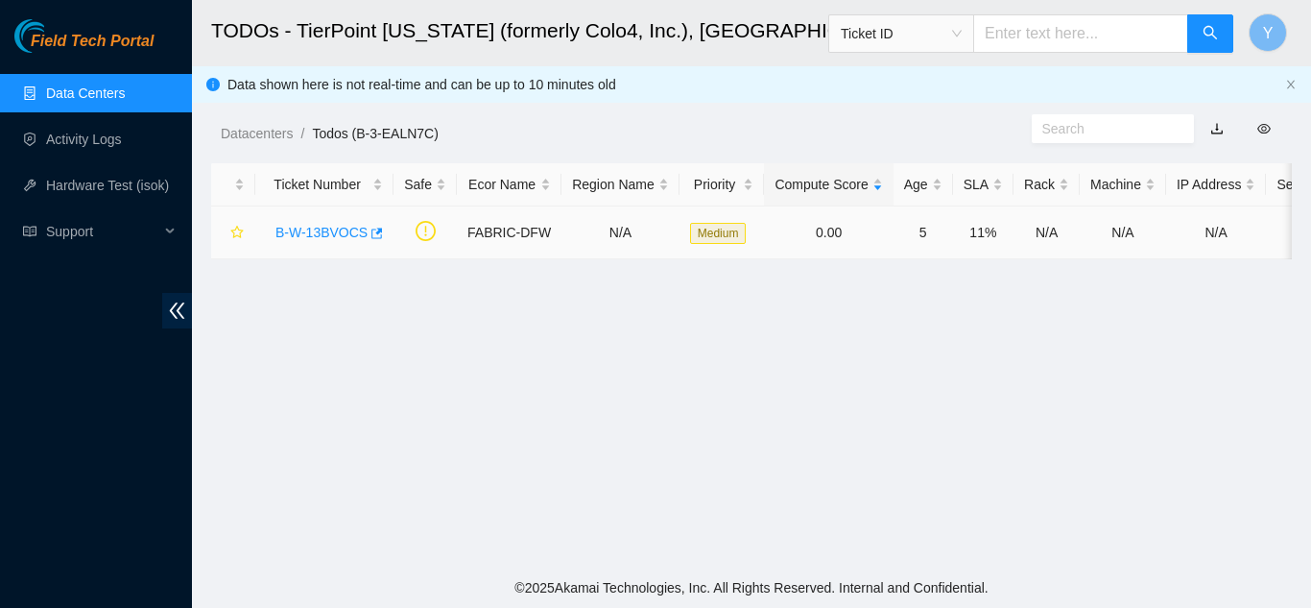
click at [317, 235] on link "B-W-13BVOCS" at bounding box center [322, 232] width 92 height 15
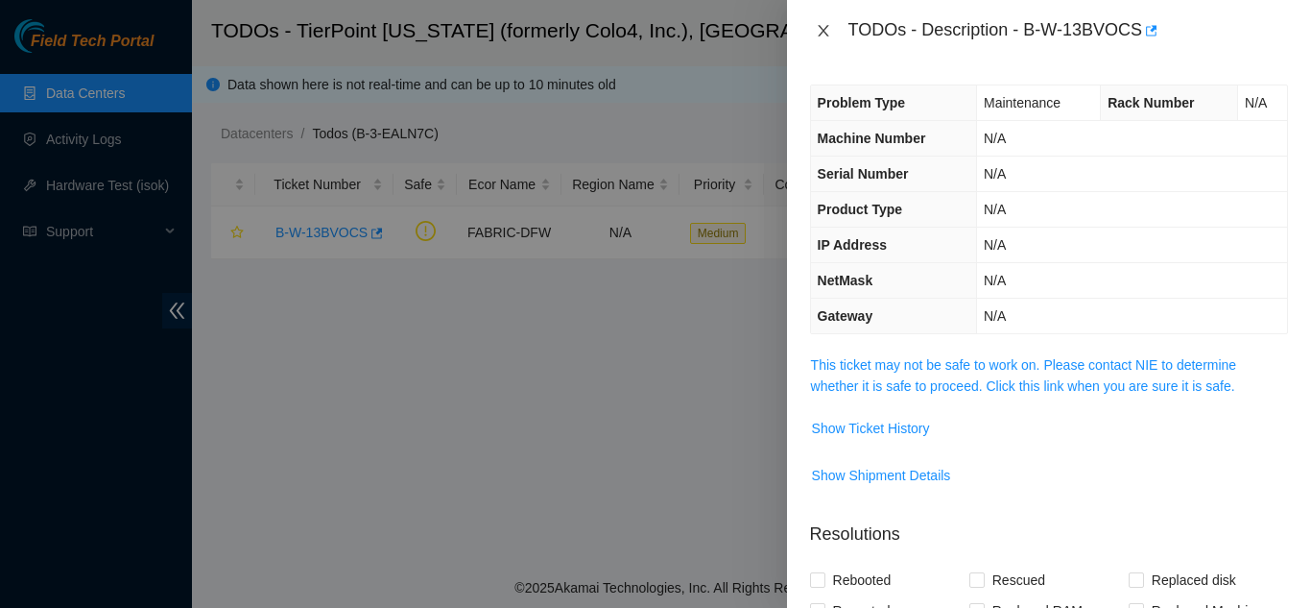
click at [829, 29] on icon "close" at bounding box center [823, 30] width 15 height 15
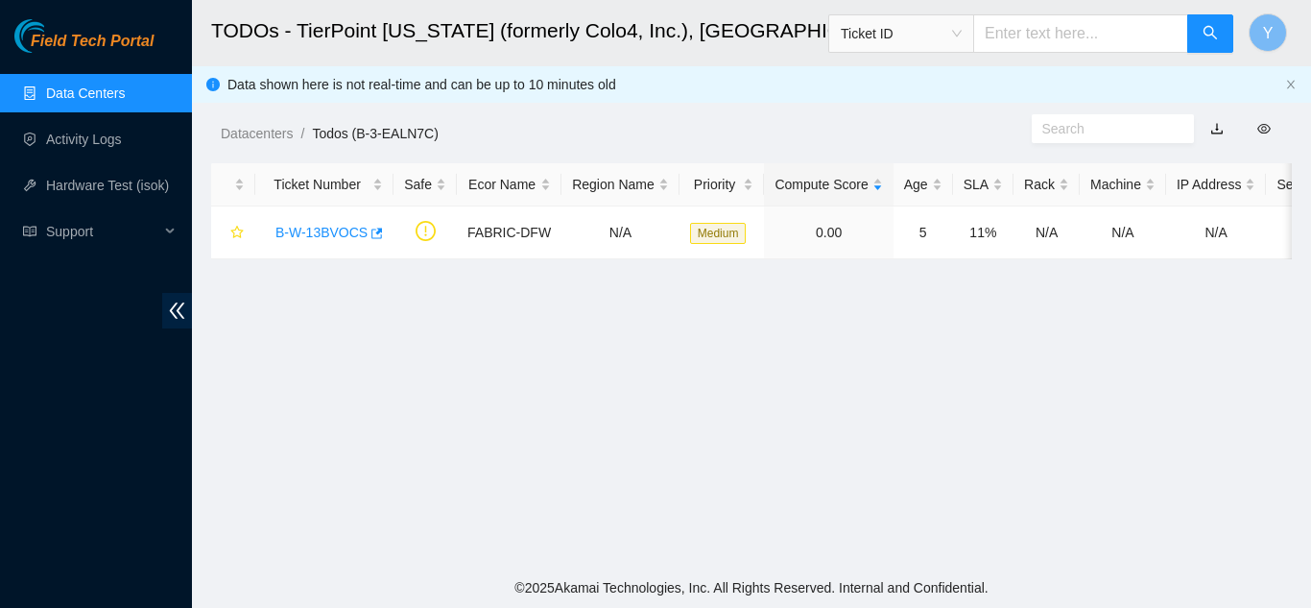
click at [95, 92] on link "Data Centers" at bounding box center [85, 92] width 79 height 15
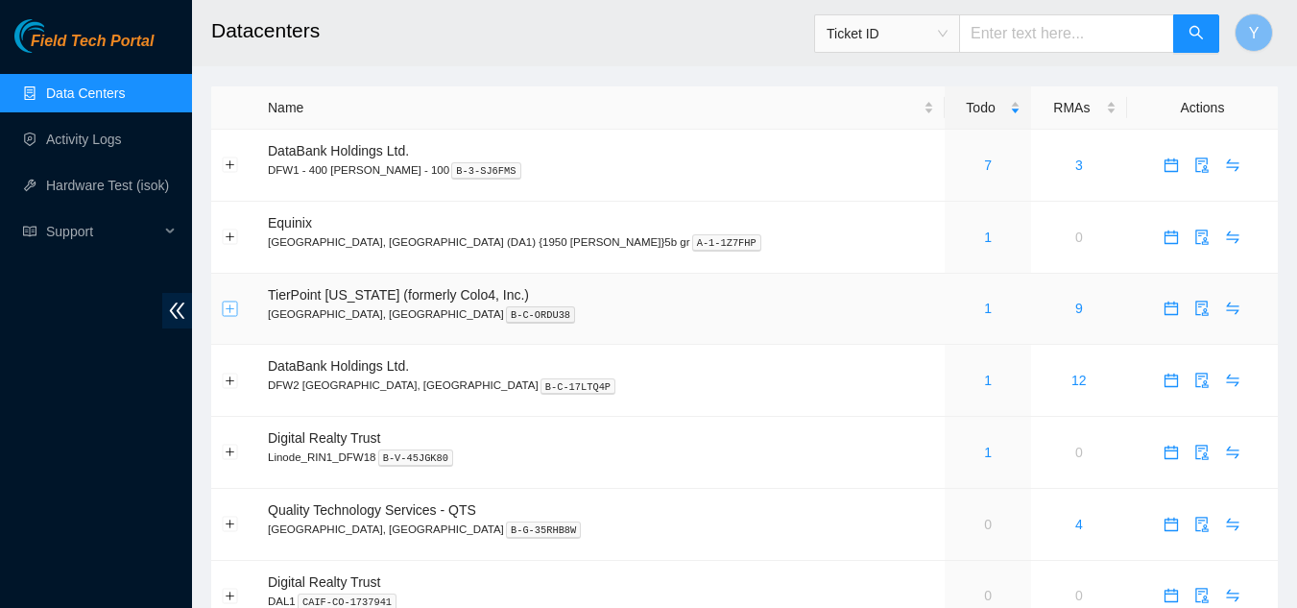
click at [227, 307] on button "Expand row" at bounding box center [230, 307] width 15 height 15
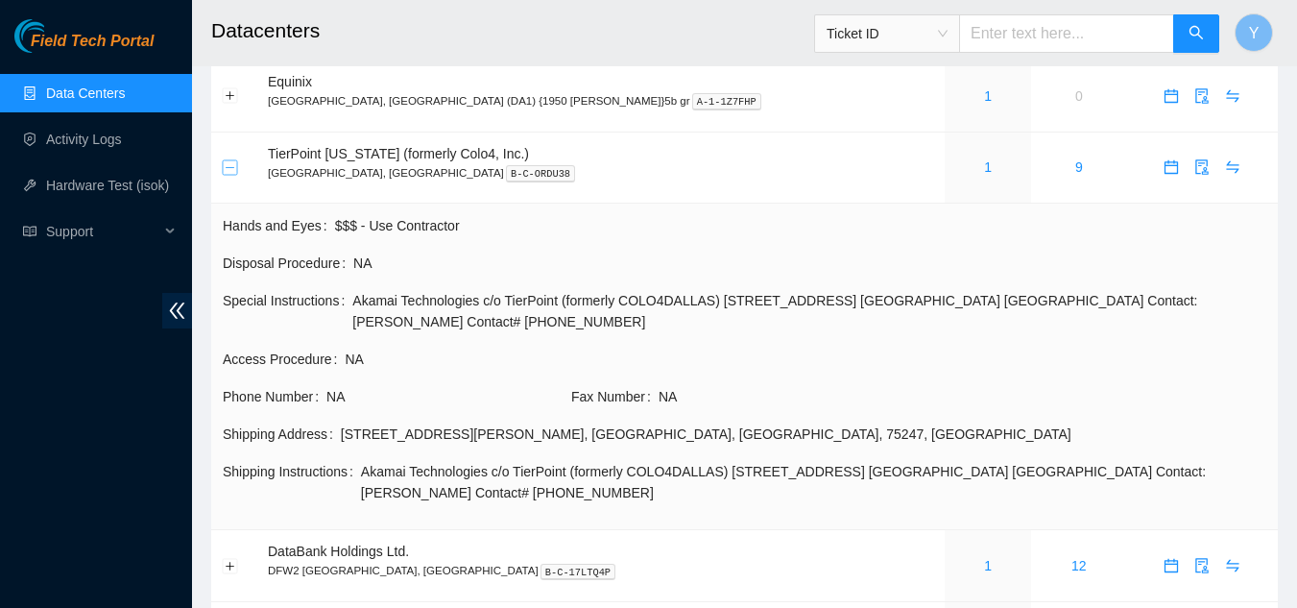
scroll to position [96, 0]
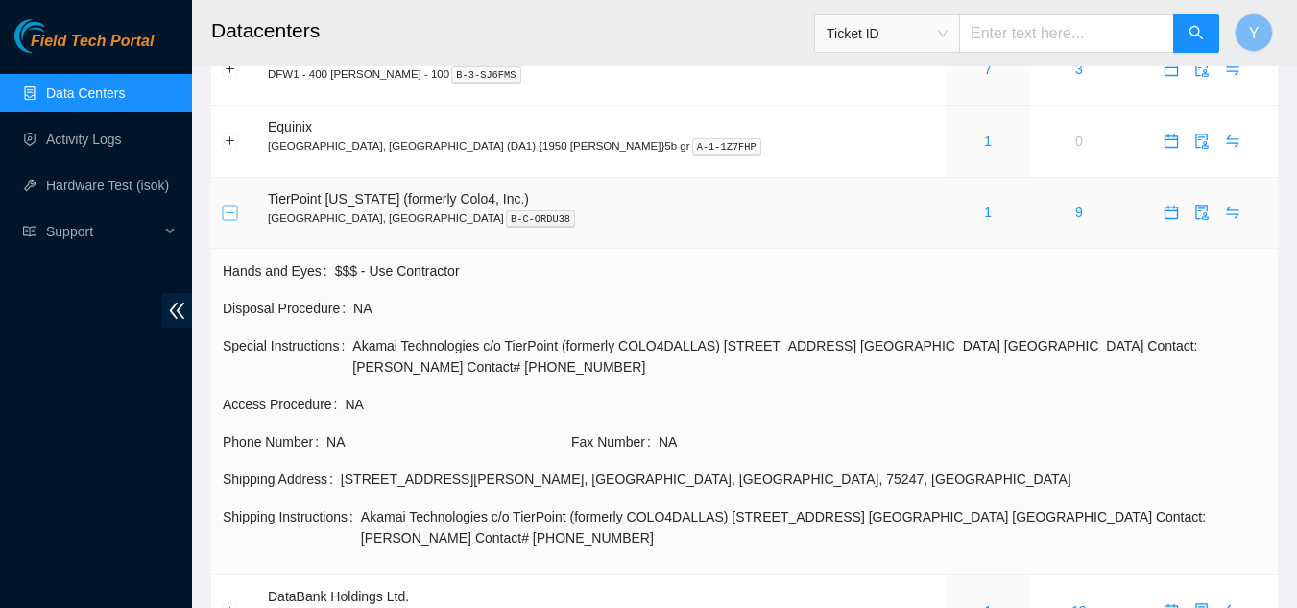
click at [225, 207] on button "Collapse row" at bounding box center [230, 211] width 15 height 15
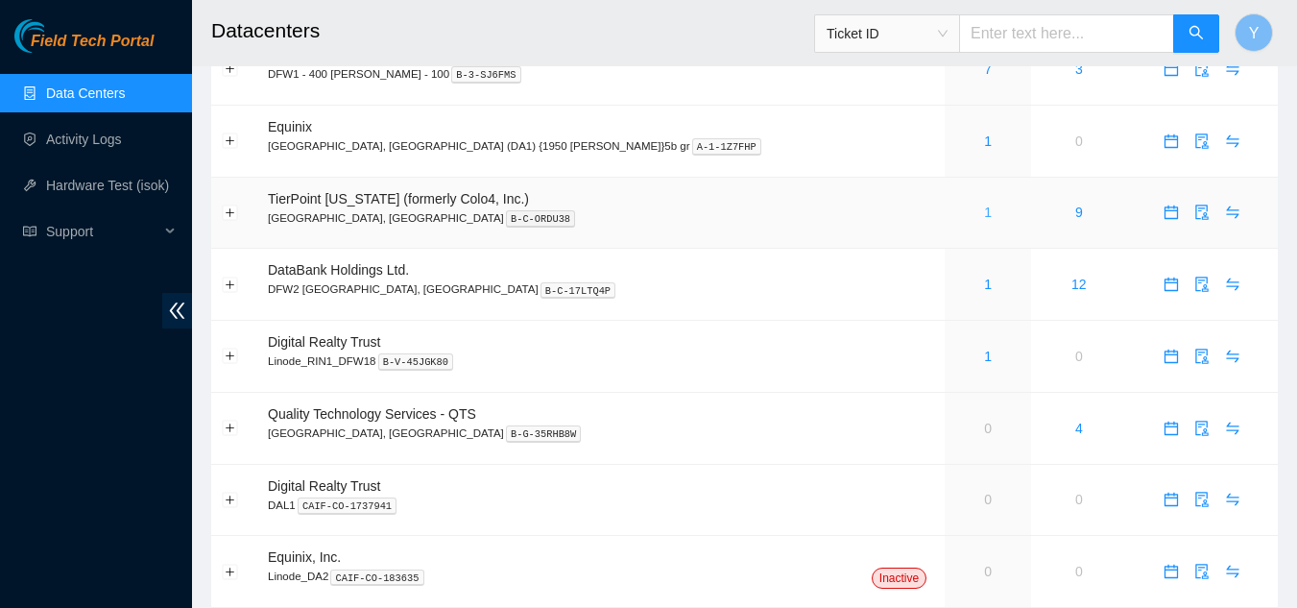
click at [984, 211] on link "1" at bounding box center [988, 211] width 8 height 15
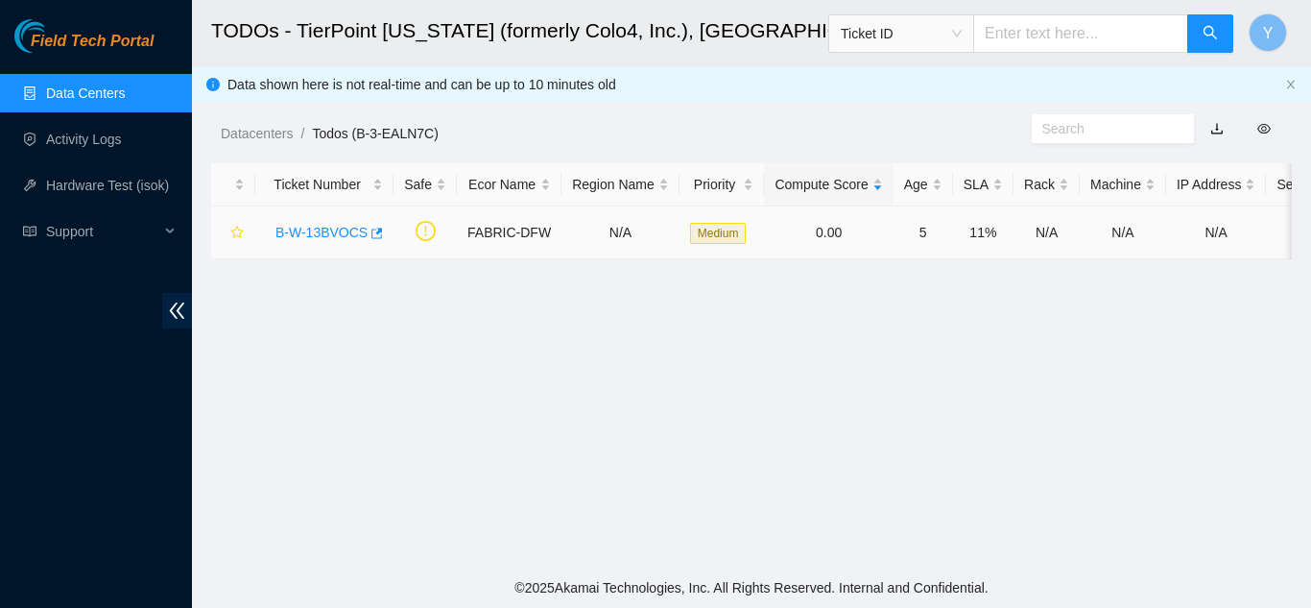
click at [312, 233] on link "B-W-13BVOCS" at bounding box center [322, 232] width 92 height 15
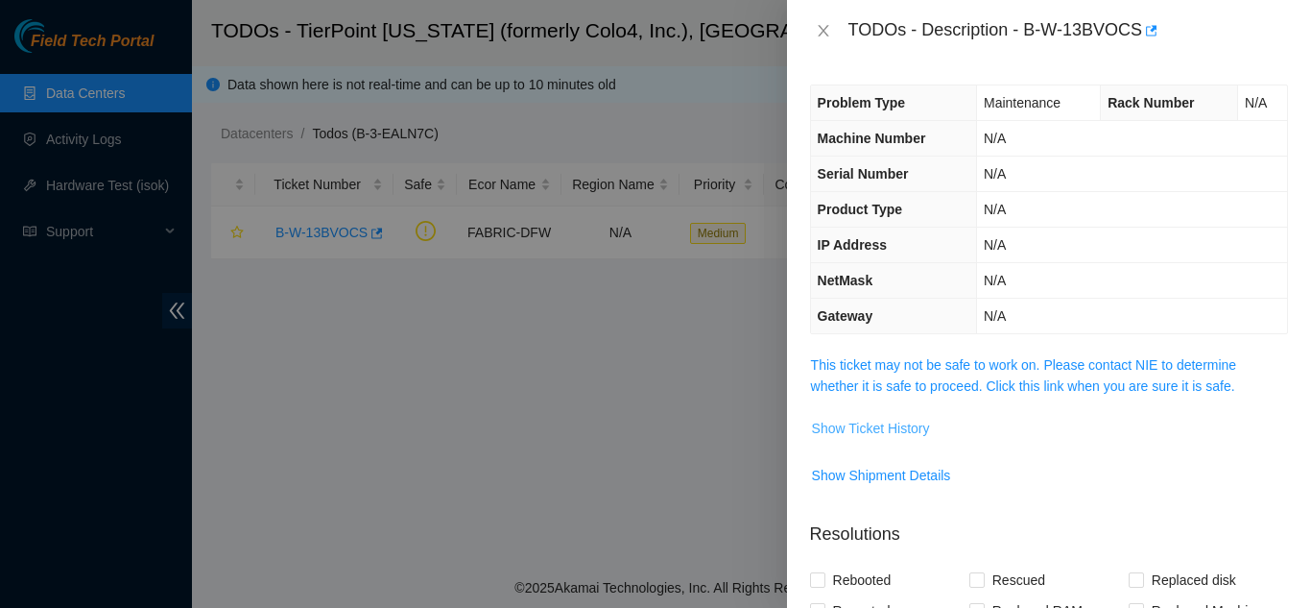
click at [894, 425] on span "Show Ticket History" at bounding box center [871, 428] width 118 height 21
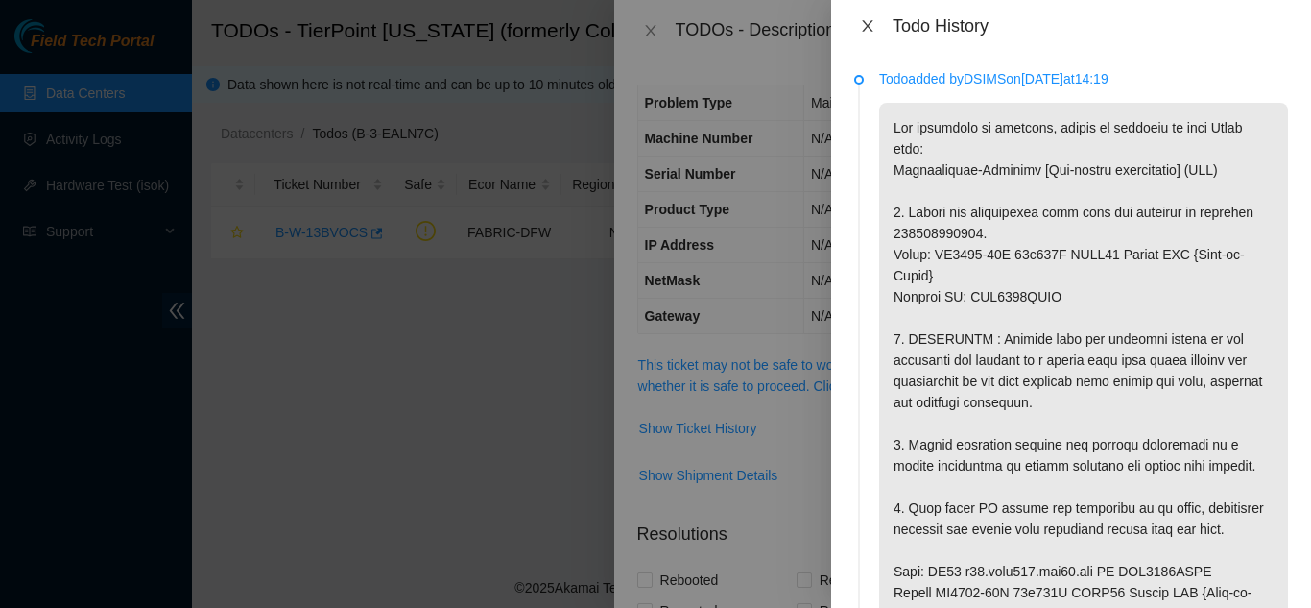
drag, startPoint x: 862, startPoint y: 22, endPoint x: 874, endPoint y: 30, distance: 13.8
click at [862, 24] on icon "close" at bounding box center [867, 25] width 15 height 15
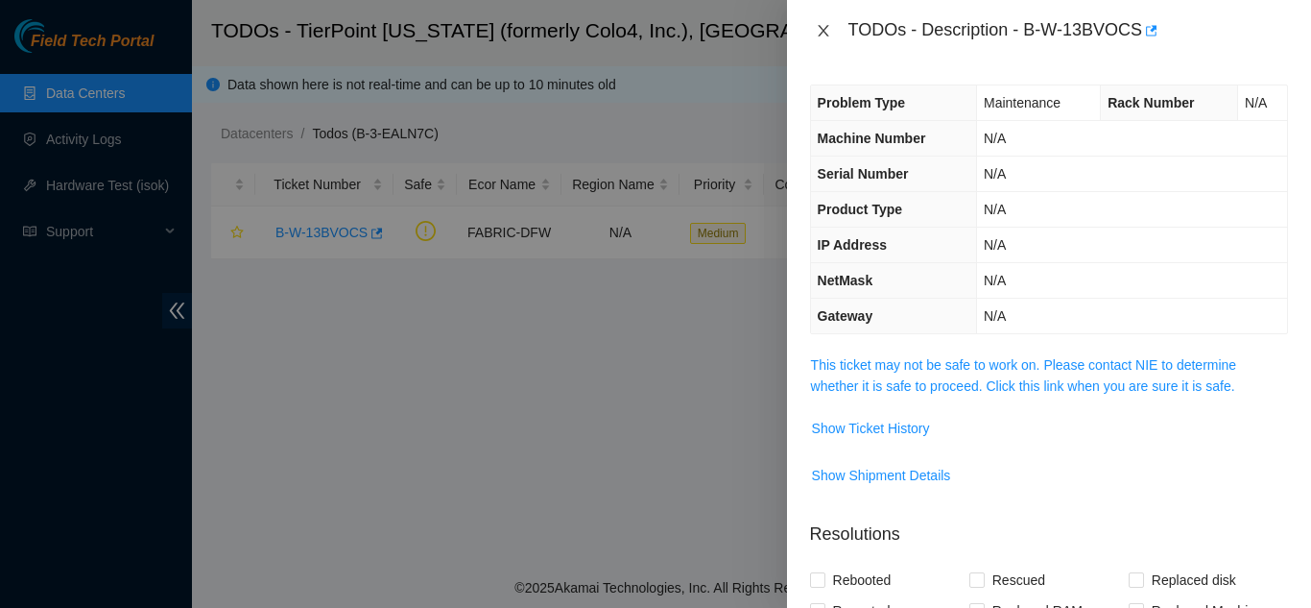
click at [826, 31] on icon "close" at bounding box center [823, 30] width 15 height 15
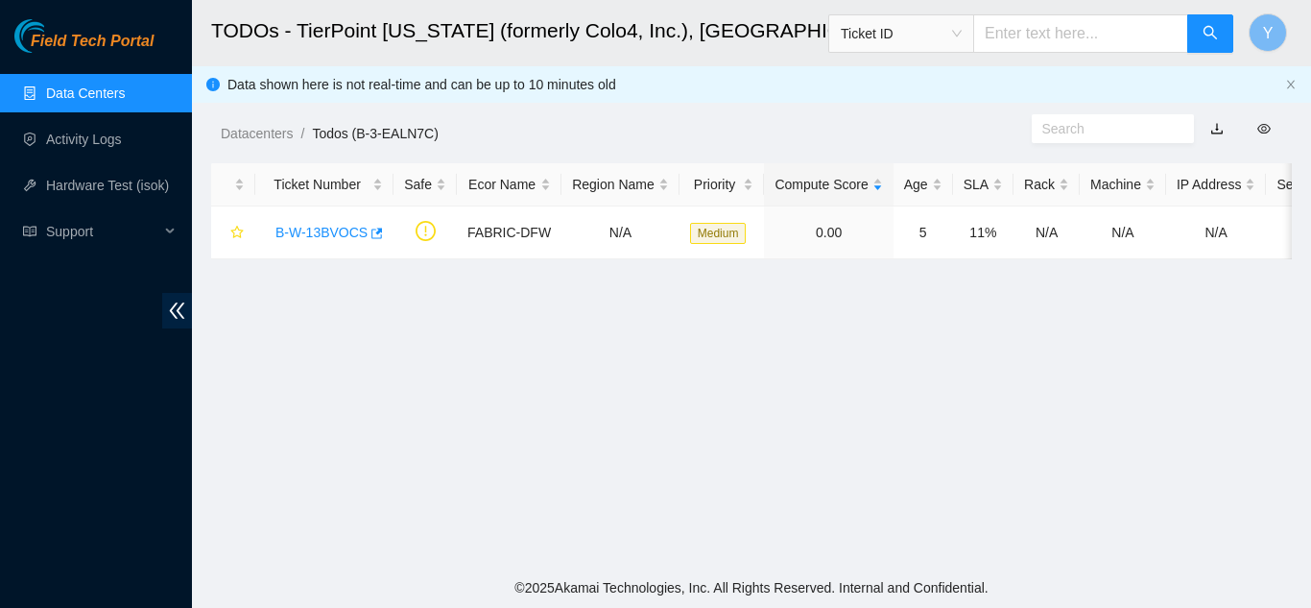
click at [101, 96] on link "Data Centers" at bounding box center [85, 92] width 79 height 15
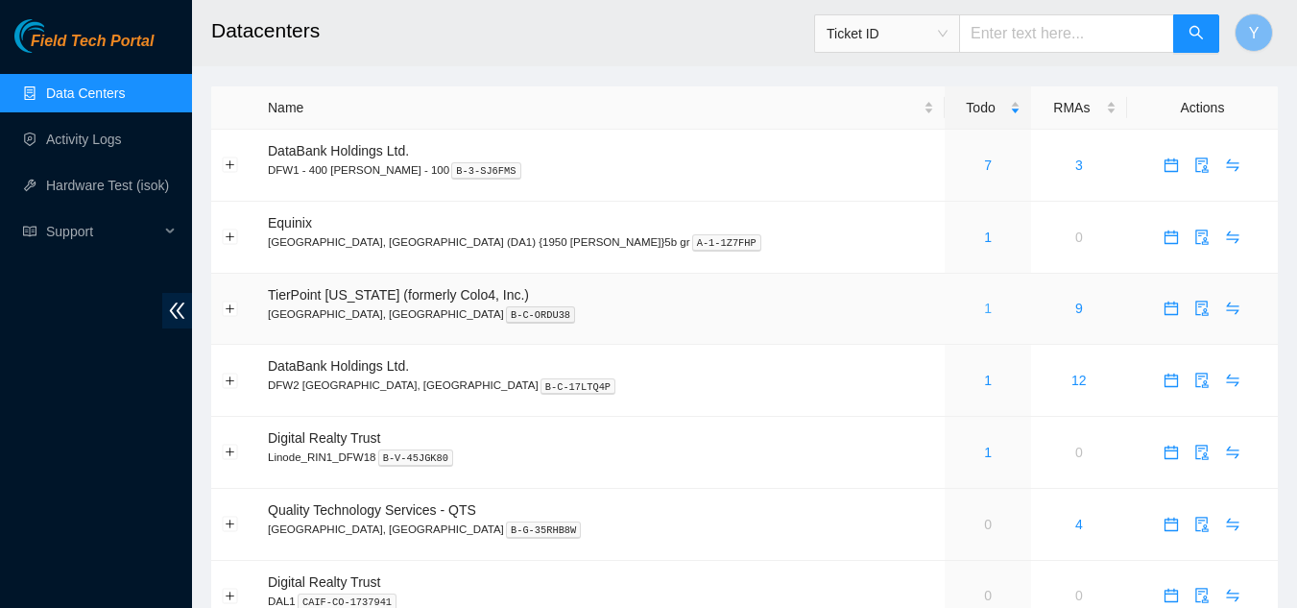
click at [984, 310] on link "1" at bounding box center [988, 307] width 8 height 15
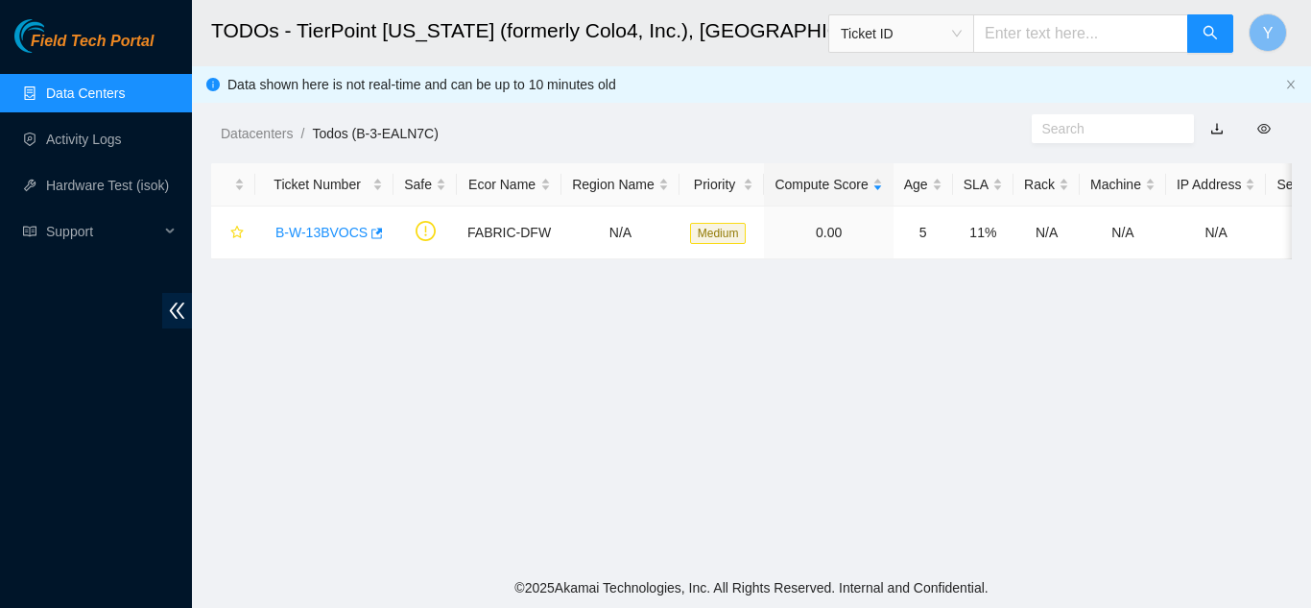
click at [86, 101] on link "Data Centers" at bounding box center [85, 92] width 79 height 15
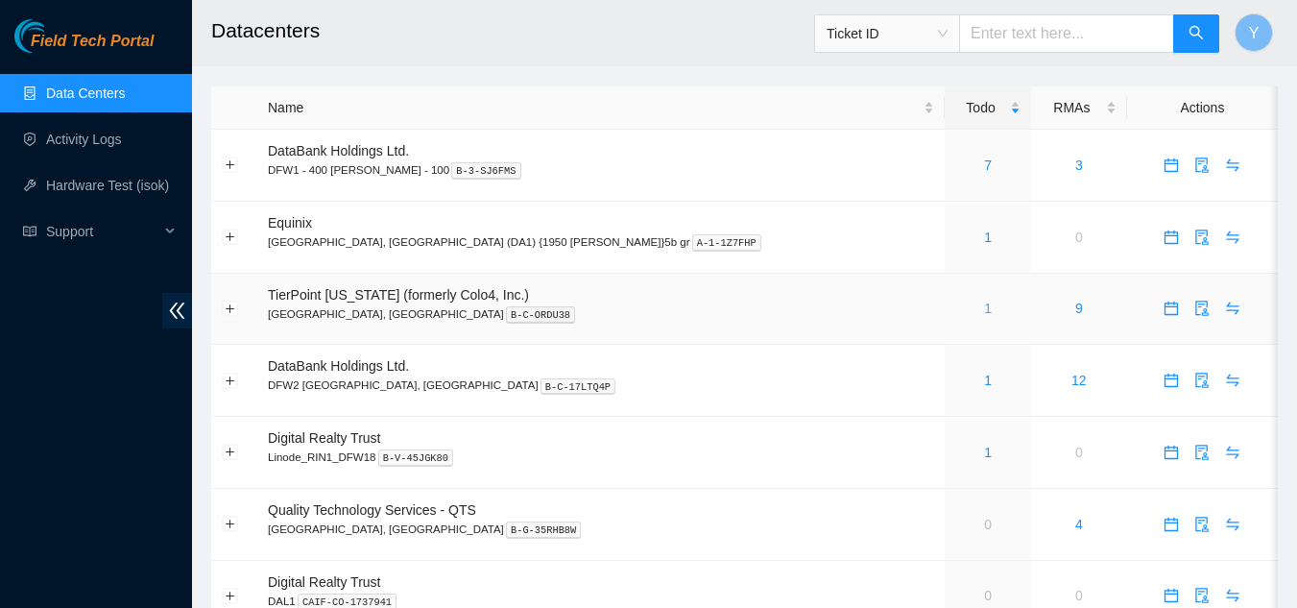
click at [984, 313] on link "1" at bounding box center [988, 307] width 8 height 15
click at [984, 380] on link "1" at bounding box center [988, 380] width 8 height 15
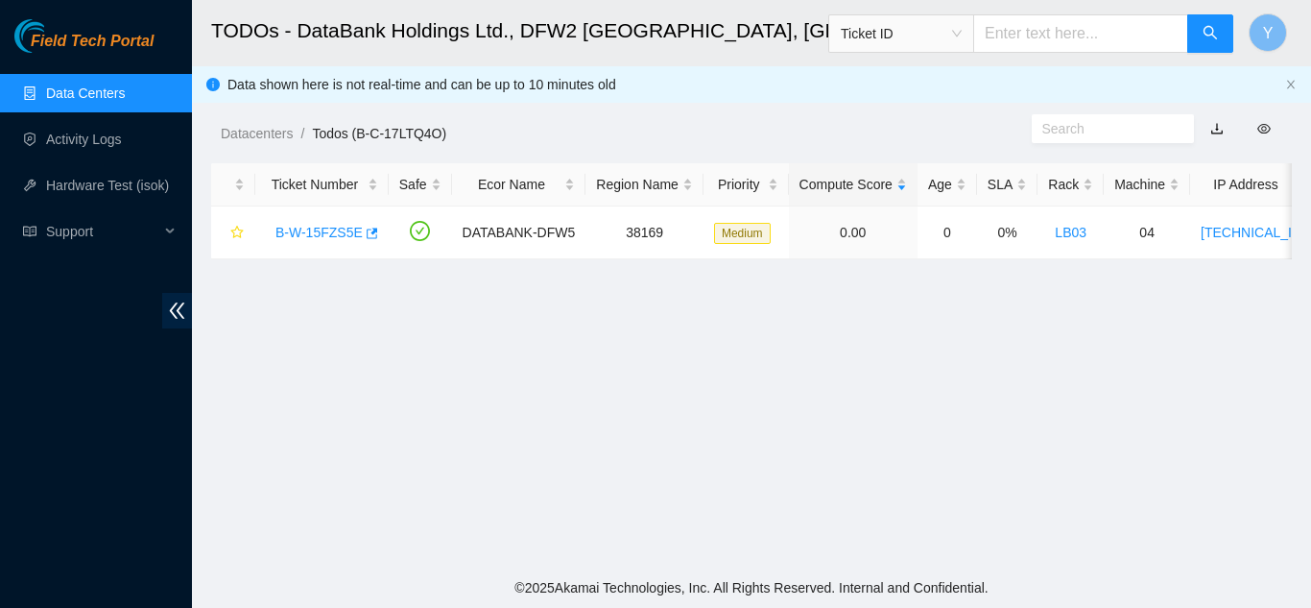
click at [85, 98] on link "Data Centers" at bounding box center [85, 92] width 79 height 15
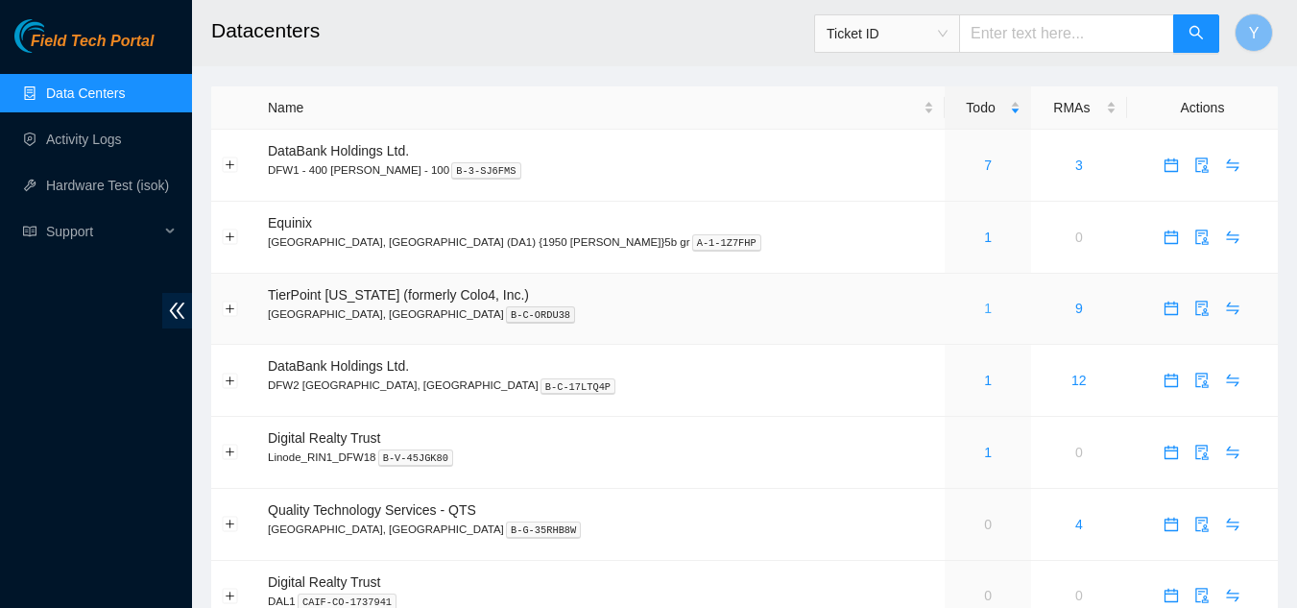
click at [984, 308] on link "1" at bounding box center [988, 307] width 8 height 15
click at [984, 168] on link "7" at bounding box center [988, 164] width 8 height 15
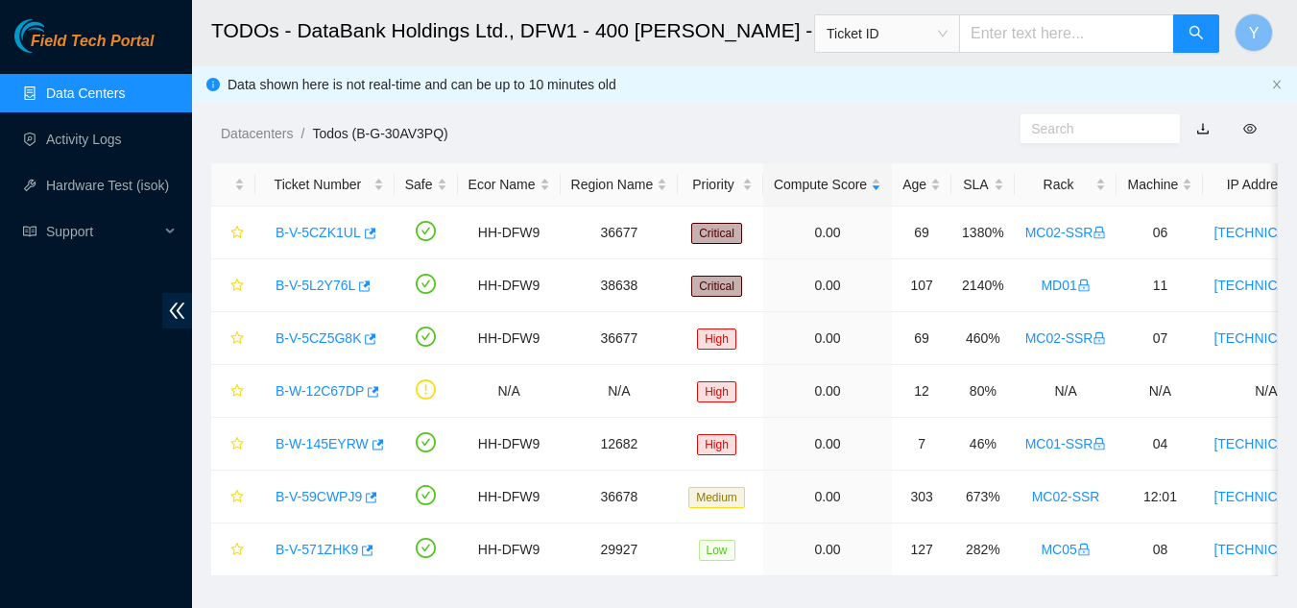
click at [110, 88] on link "Data Centers" at bounding box center [85, 92] width 79 height 15
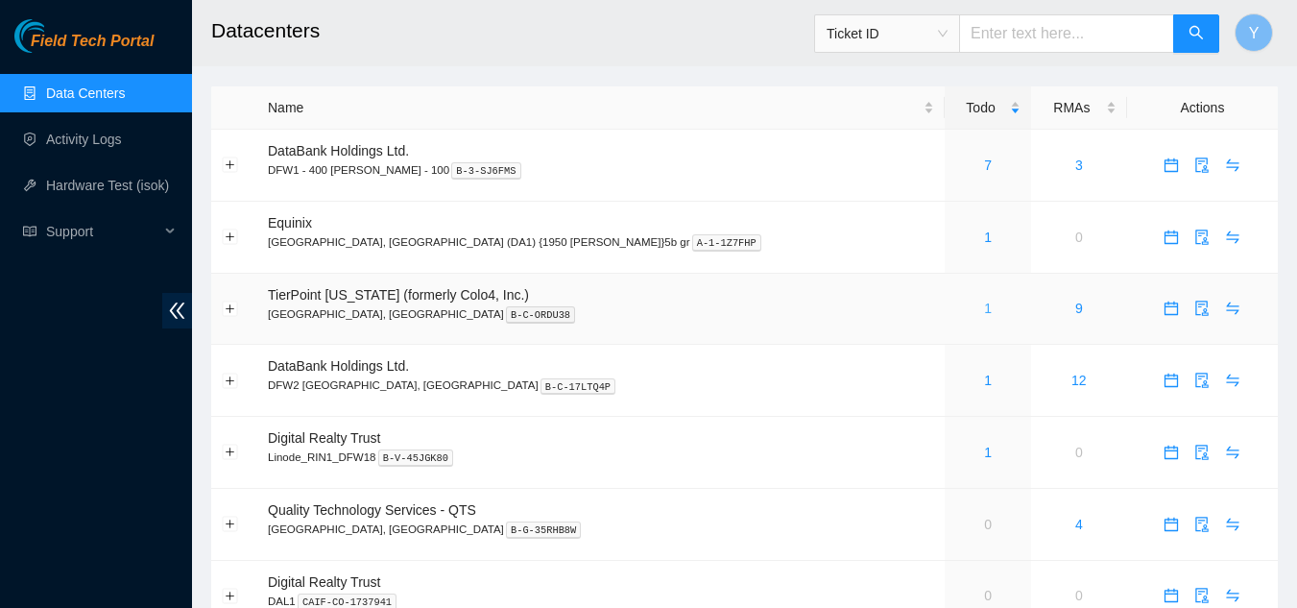
click at [984, 309] on link "1" at bounding box center [988, 307] width 8 height 15
